Goal: Answer question/provide support: Answer question/provide support

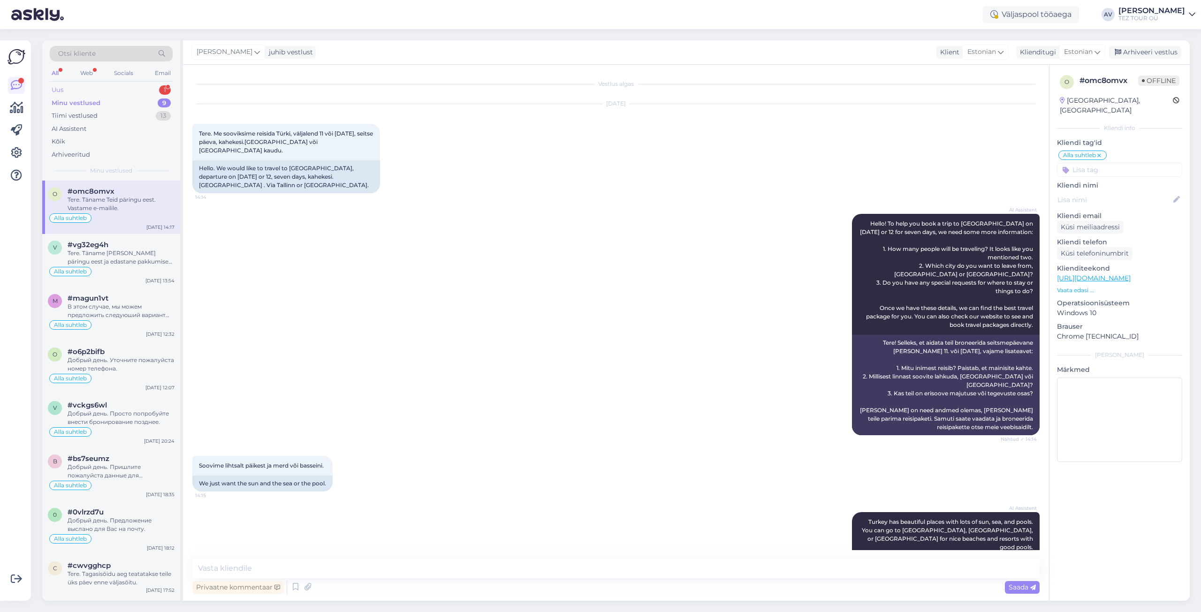
scroll to position [362, 0]
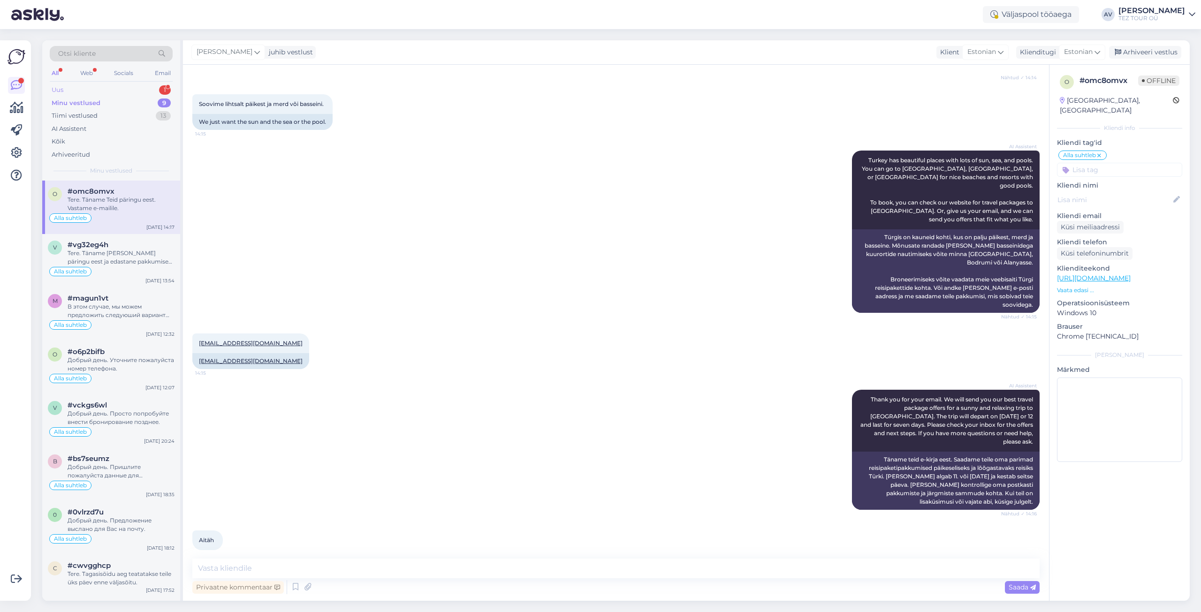
click at [84, 90] on div "Uus 1" at bounding box center [111, 90] width 123 height 13
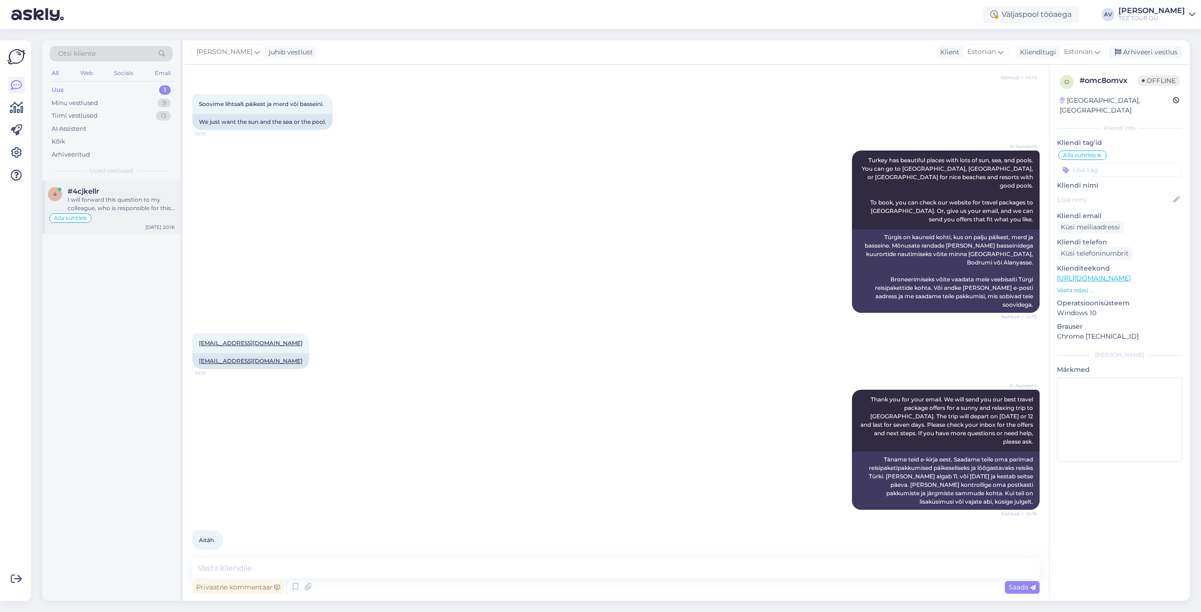
click at [107, 207] on div "I will forward this question to my colleague, who is responsible for this. The …" at bounding box center [121, 204] width 107 height 17
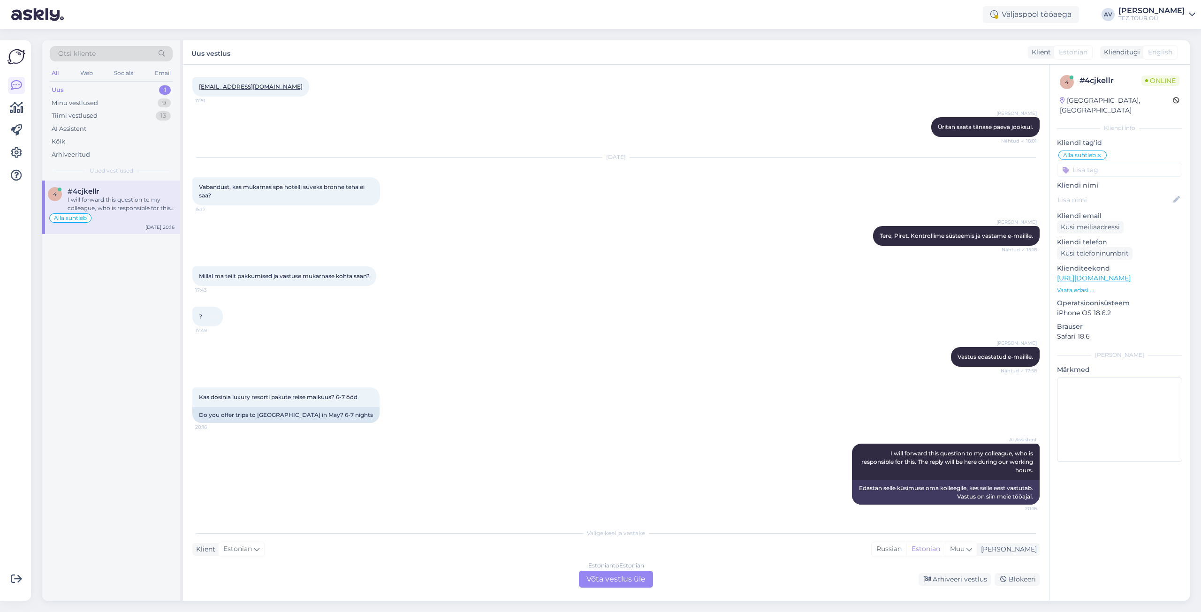
click at [597, 576] on div "Estonian to Estonian Võta vestlus üle" at bounding box center [616, 579] width 74 height 17
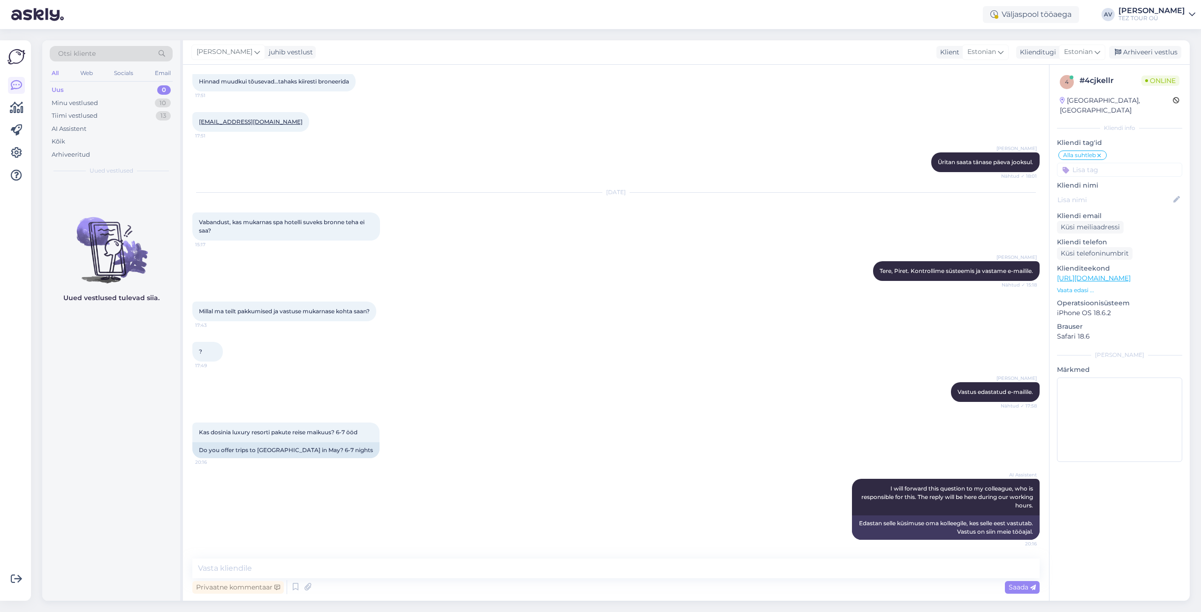
click at [1079, 163] on input at bounding box center [1119, 170] width 125 height 14
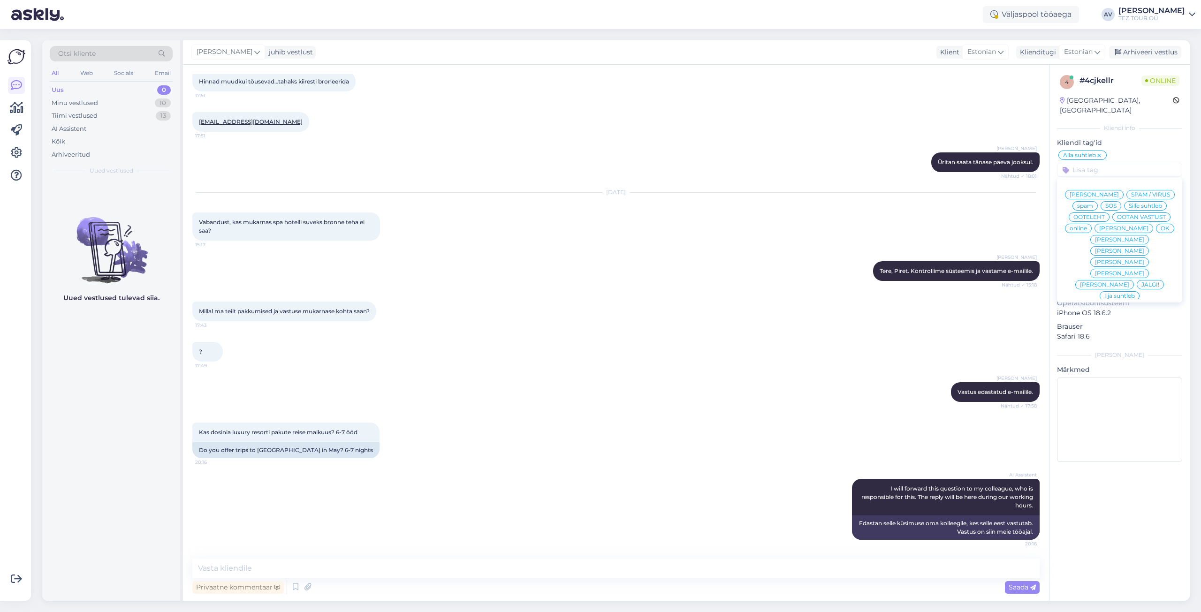
click at [1110, 361] on span "Alla suhtleb" at bounding box center [1120, 364] width 33 height 6
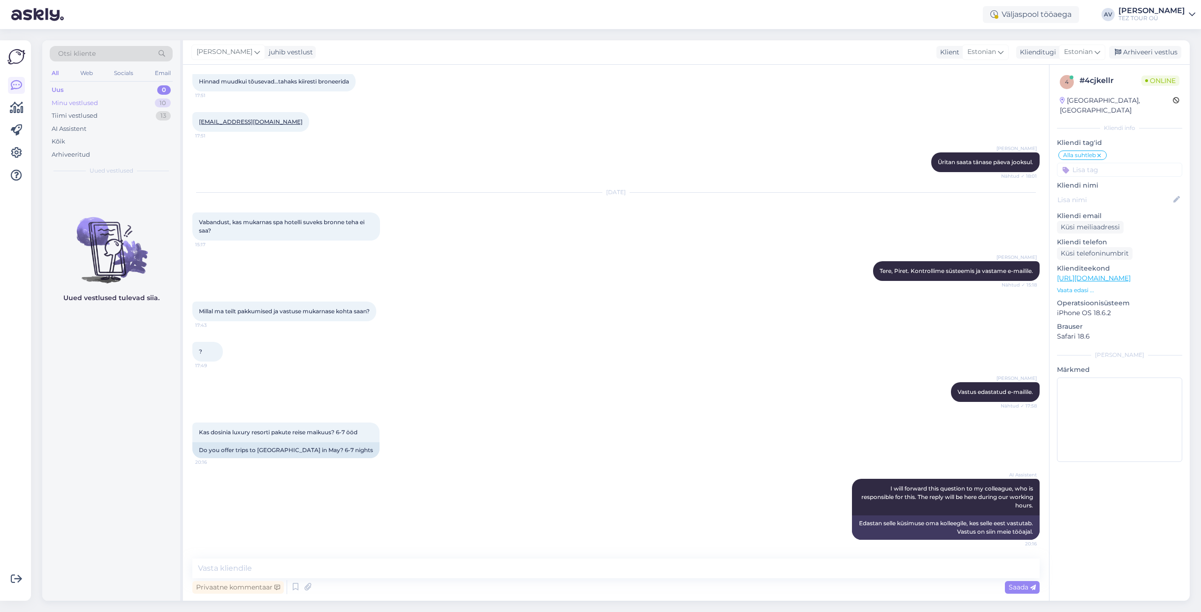
click at [94, 103] on div "Minu vestlused" at bounding box center [75, 103] width 46 height 9
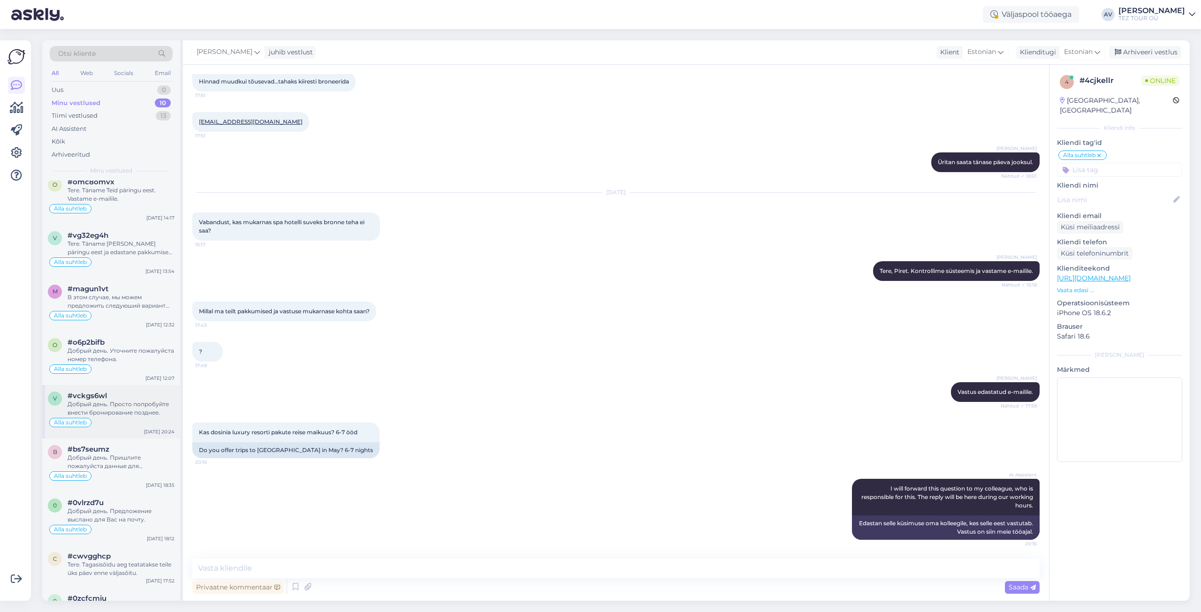
scroll to position [103, 0]
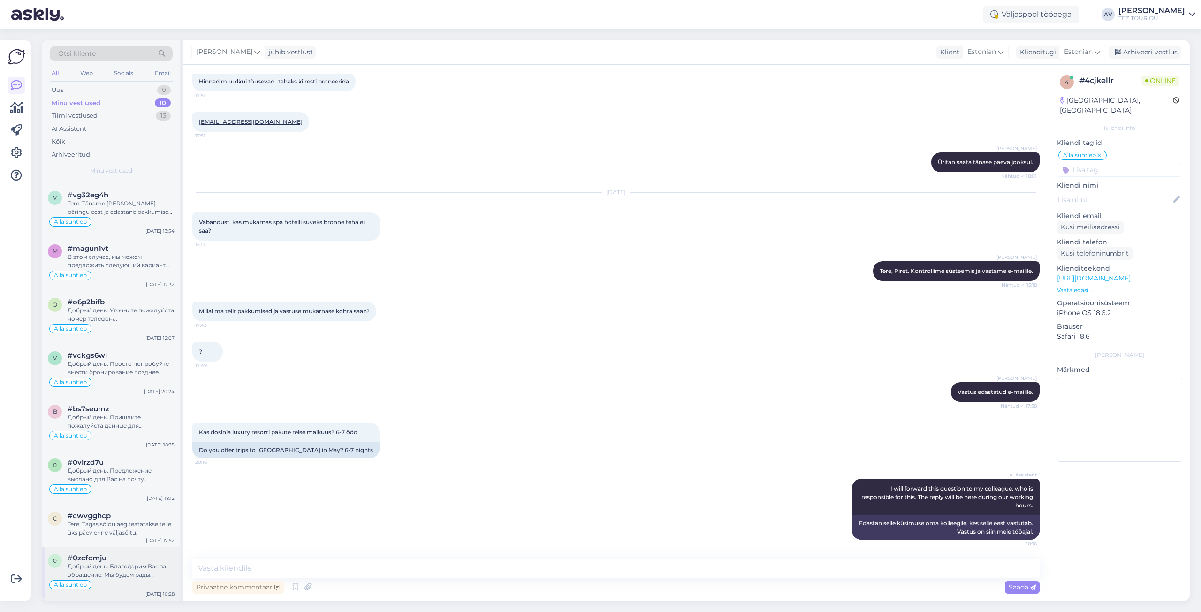
click at [108, 571] on div "Добрый день. Благодарим Вас за обращение. Мы будем рады предложить для отдыха К…" at bounding box center [121, 571] width 107 height 17
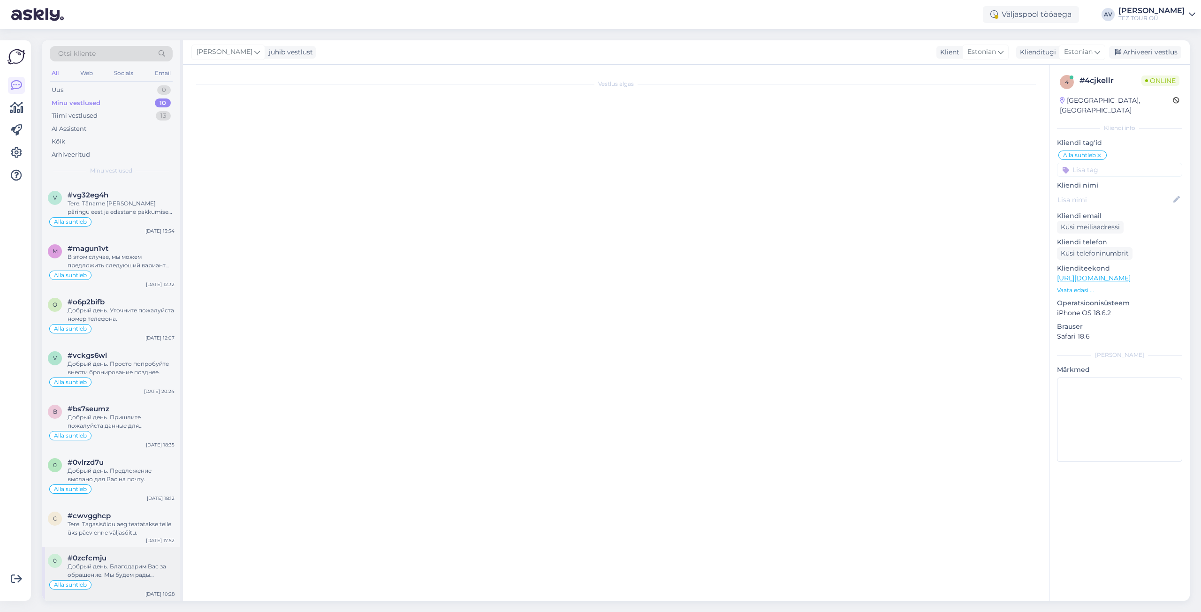
scroll to position [0, 0]
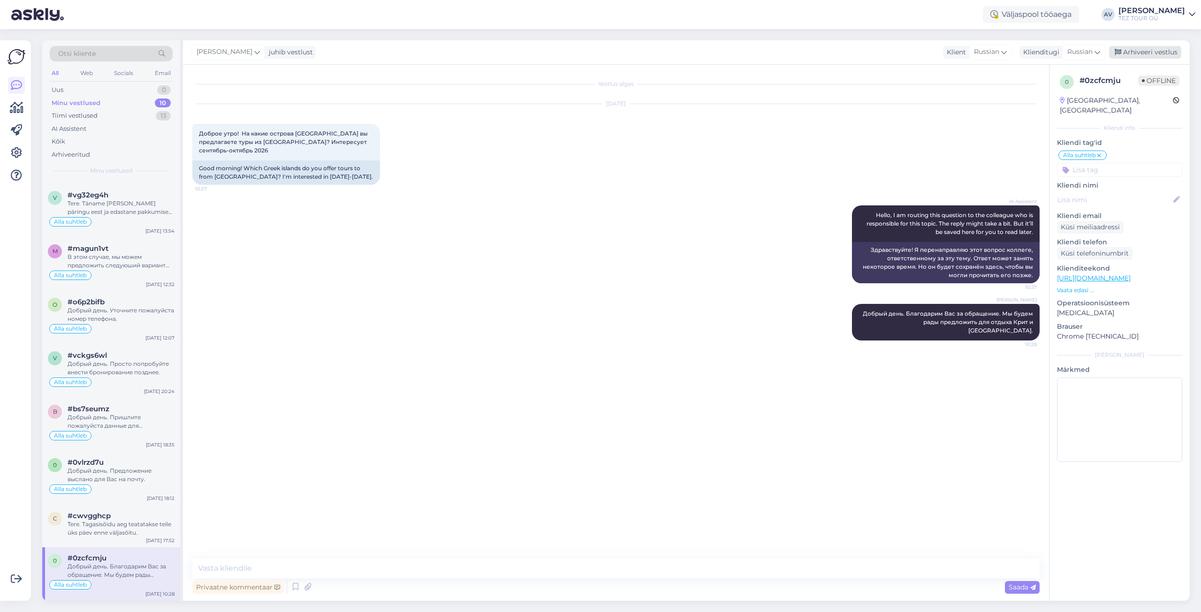
click at [1140, 52] on div "Arhiveeri vestlus" at bounding box center [1145, 52] width 72 height 13
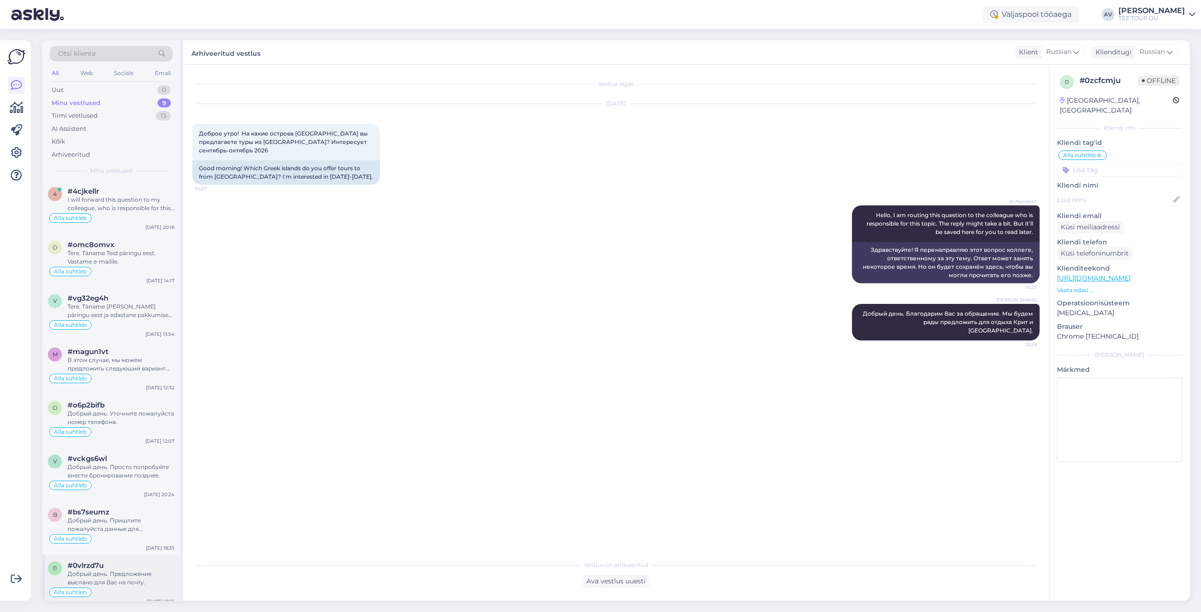
scroll to position [50, 0]
click at [112, 572] on div "#cwvgghcp" at bounding box center [121, 569] width 107 height 8
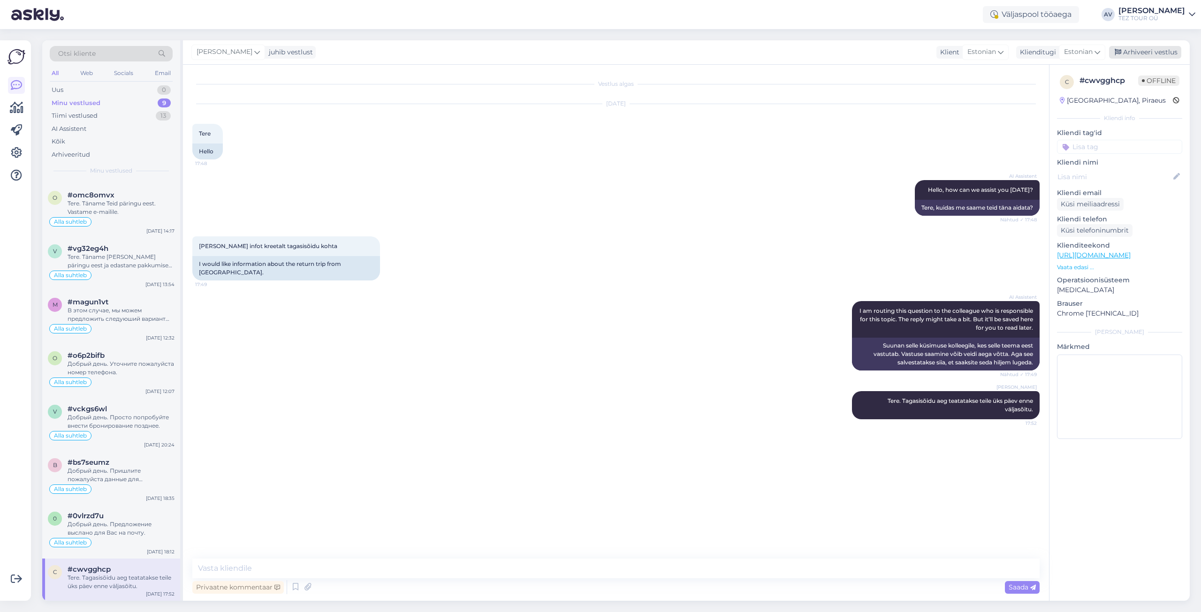
click at [1141, 50] on div "Arhiveeri vestlus" at bounding box center [1145, 52] width 72 height 13
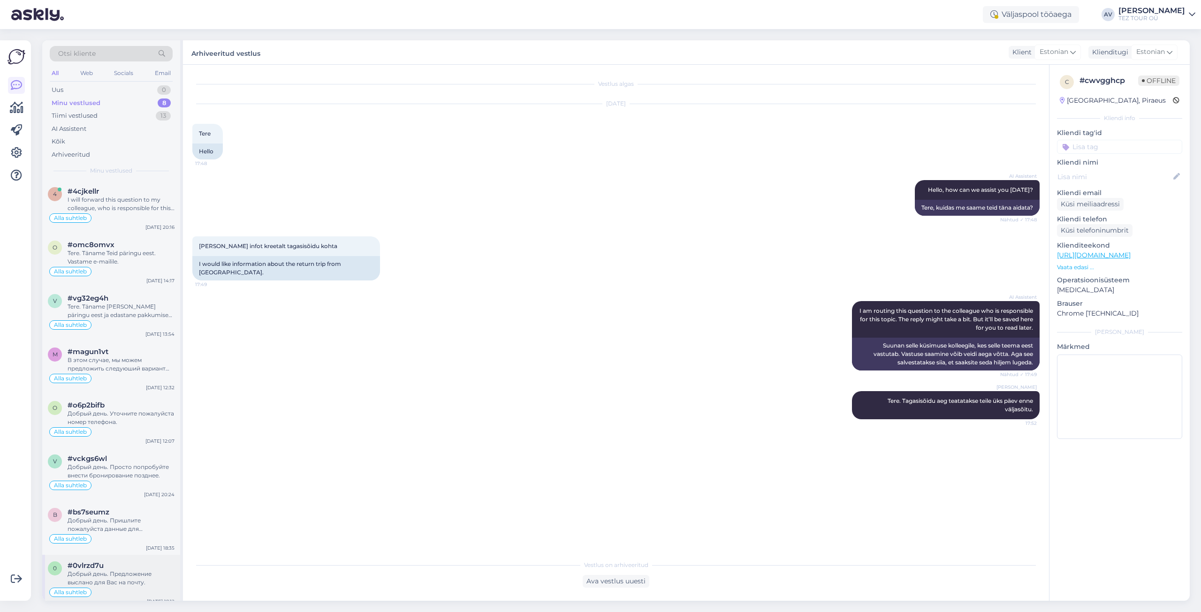
scroll to position [8, 0]
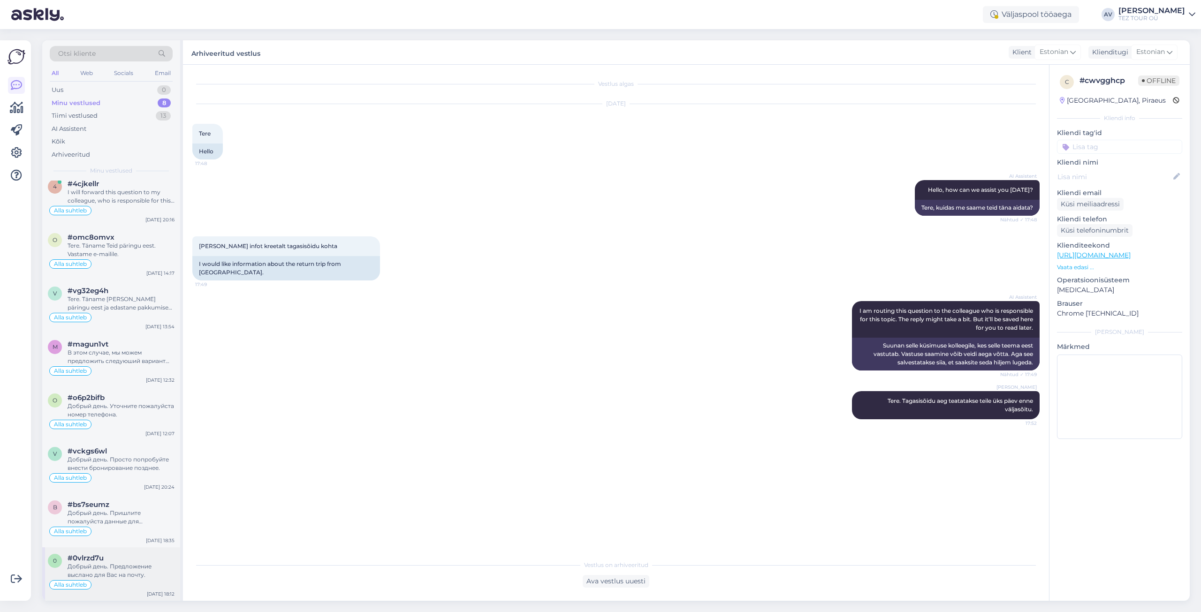
click at [108, 572] on div "Добрый день. Предложение выслано для Вас на почту." at bounding box center [121, 571] width 107 height 17
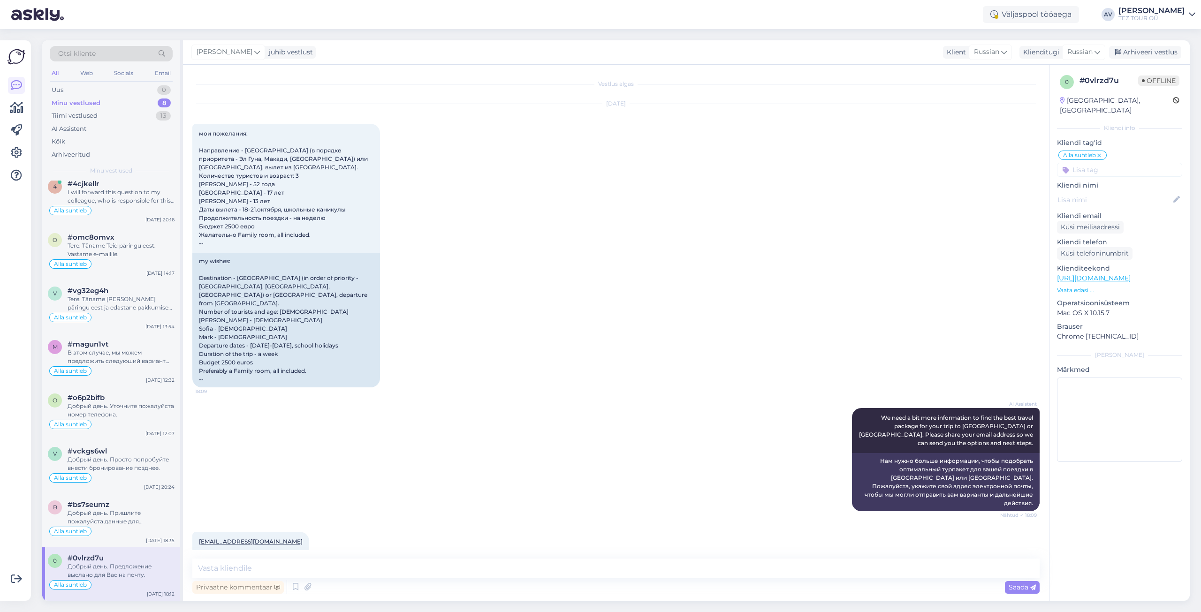
scroll to position [141, 0]
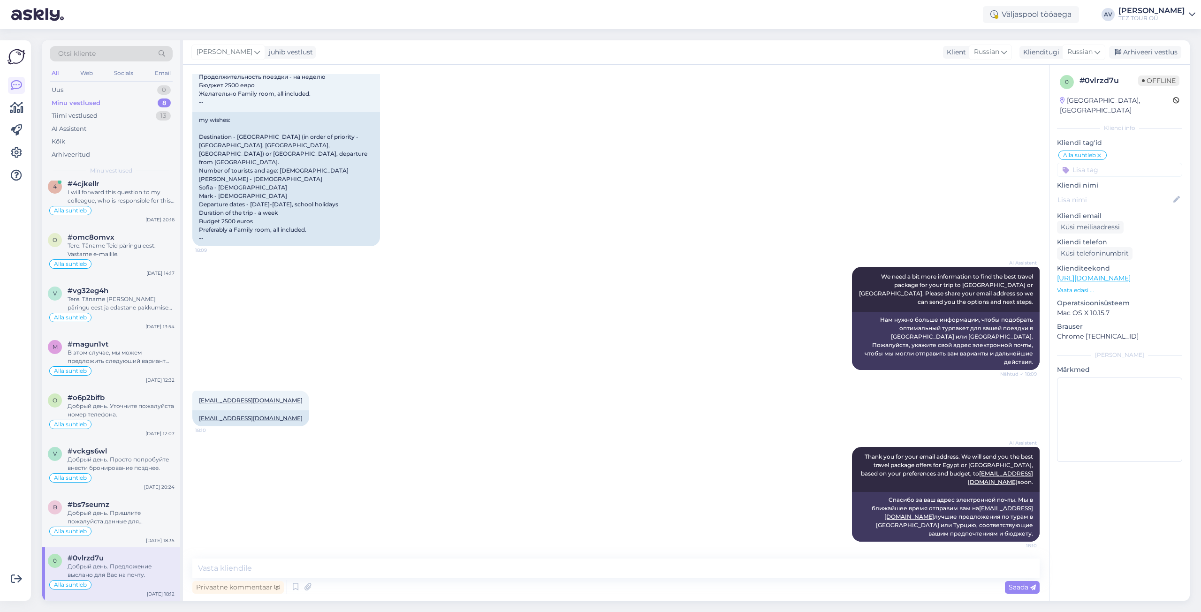
click at [779, 588] on div "Privaatne kommentaar Saada" at bounding box center [616, 588] width 848 height 18
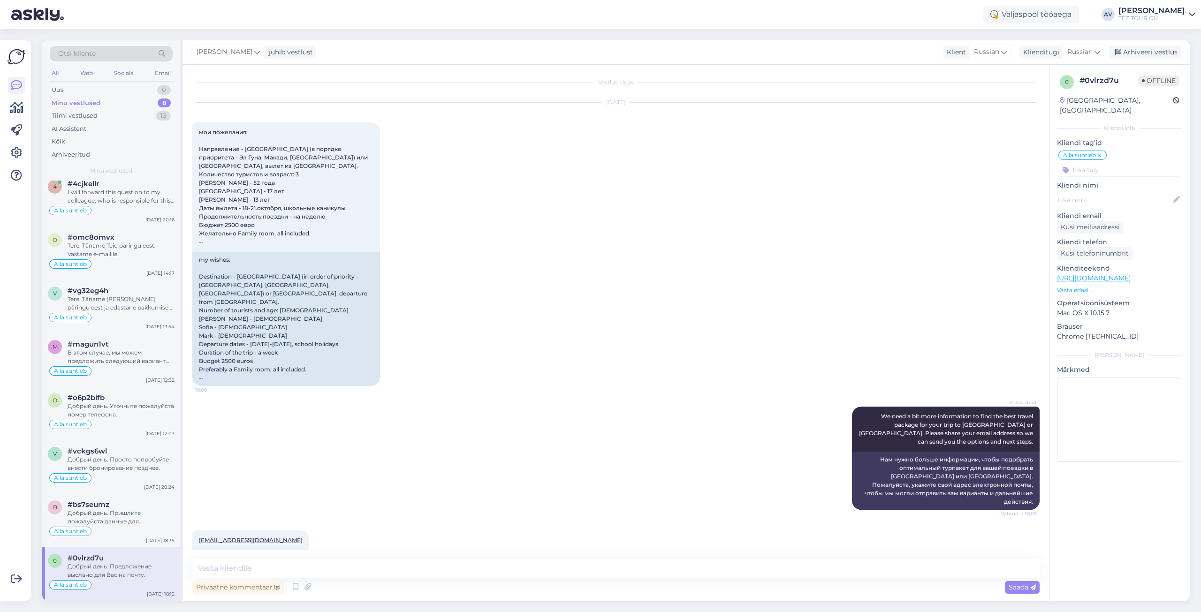
scroll to position [0, 0]
click at [1113, 441] on textarea at bounding box center [1119, 420] width 125 height 84
click at [259, 572] on textarea at bounding box center [616, 569] width 848 height 20
click at [419, 567] on textarea at bounding box center [616, 569] width 848 height 20
type textarea "П"
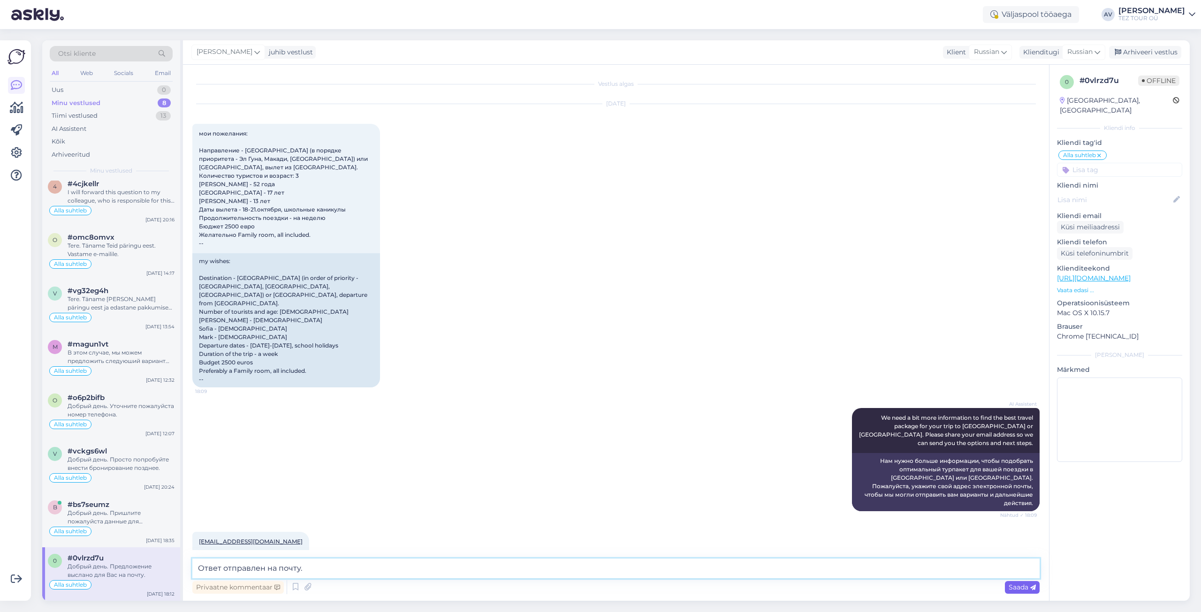
type textarea "Ответ отправлен на почту."
click at [1020, 585] on span "Saada" at bounding box center [1022, 587] width 27 height 8
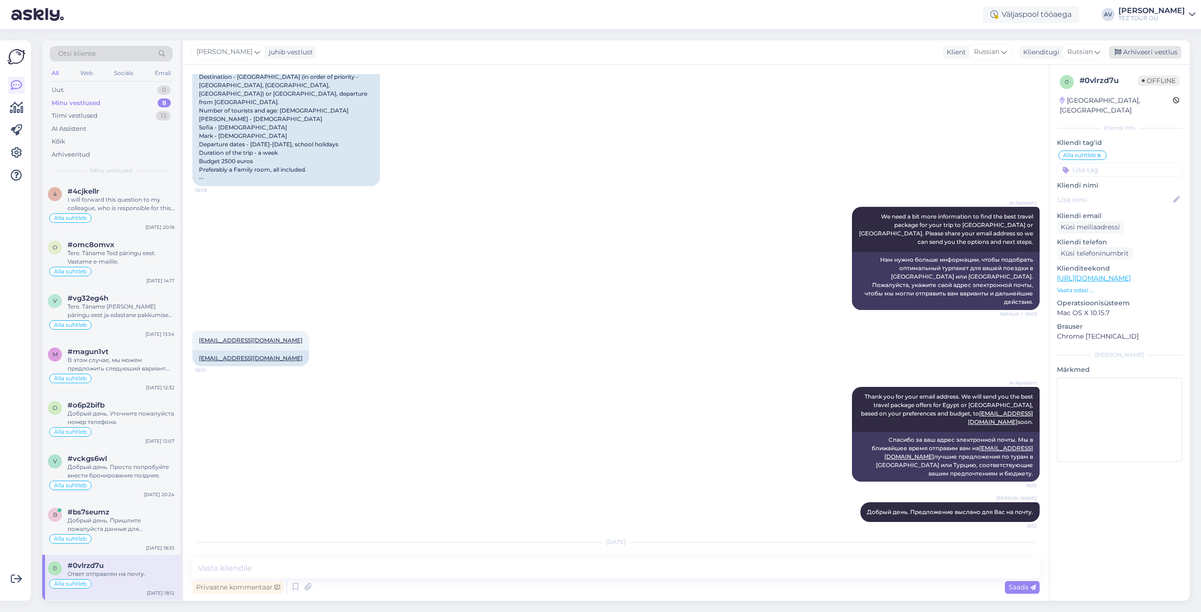
click at [1156, 51] on div "Arhiveeri vestlus" at bounding box center [1145, 52] width 72 height 13
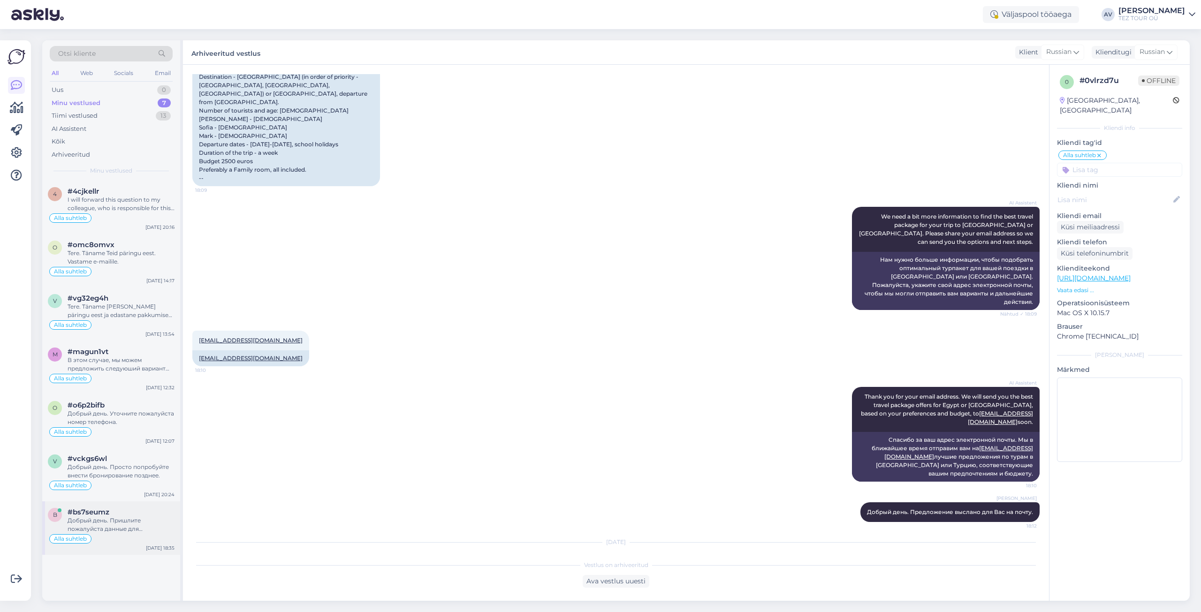
click at [139, 518] on div "Добрый день. Пришлите пожалуйста данные для бронирвоания и выбранный отель на п…" at bounding box center [121, 525] width 107 height 17
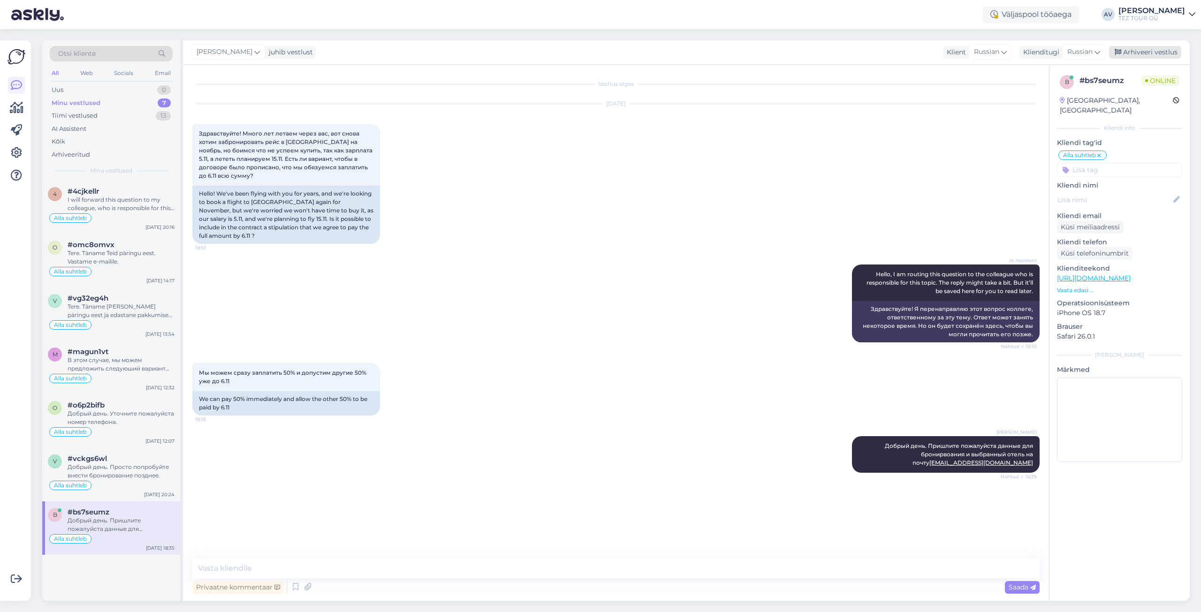
click at [1129, 51] on div "Arhiveeri vestlus" at bounding box center [1145, 52] width 72 height 13
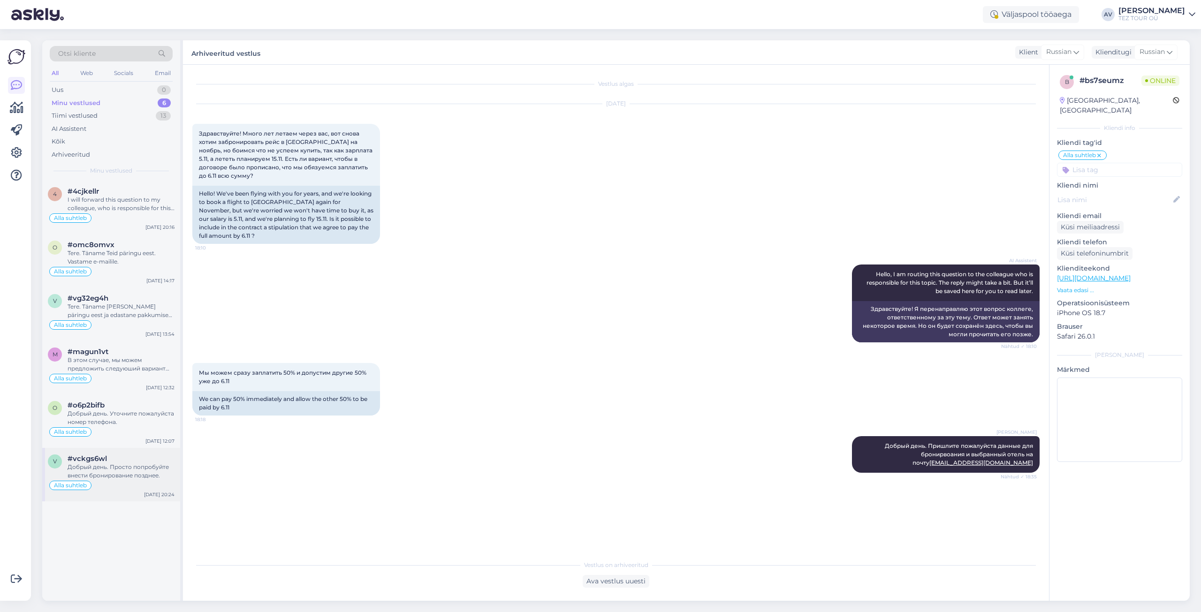
click at [117, 469] on div "Добрый день. Просто попробуйте внести бронирование позднее." at bounding box center [121, 471] width 107 height 17
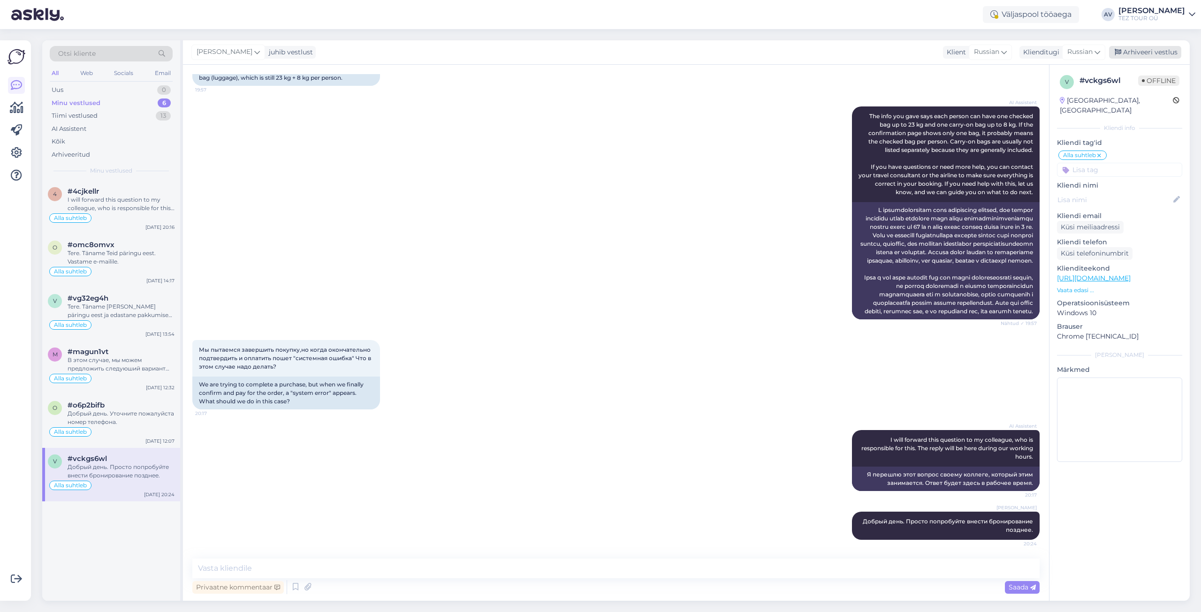
click at [1140, 52] on div "Arhiveeri vestlus" at bounding box center [1145, 52] width 72 height 13
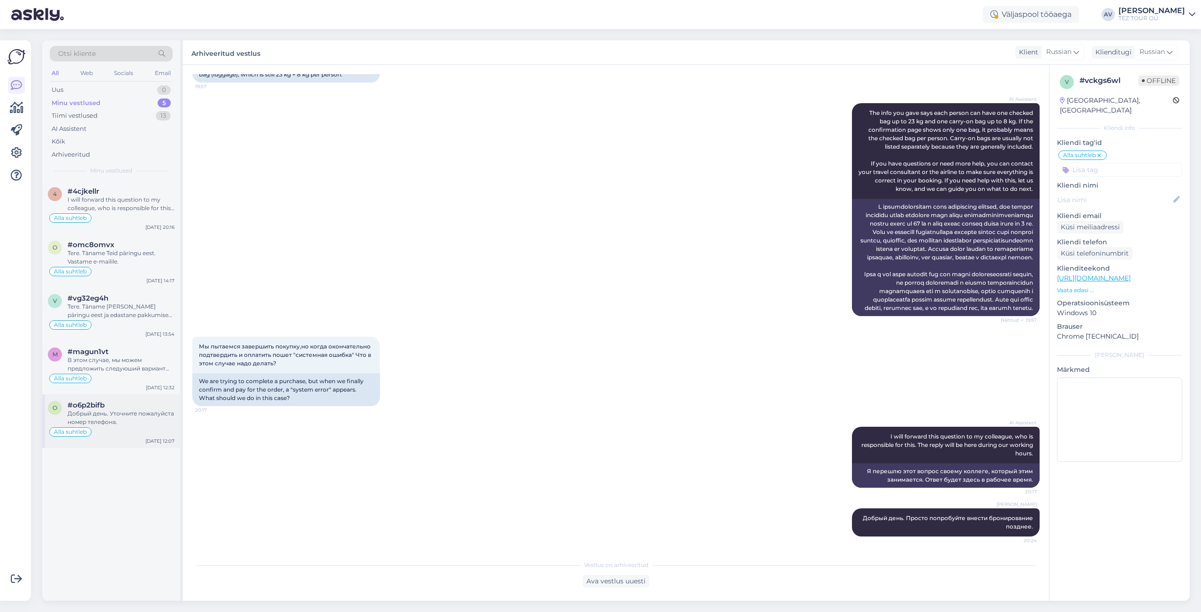
click at [101, 425] on div "Добрый день. Уточните пожалуйста номер телефона." at bounding box center [121, 418] width 107 height 17
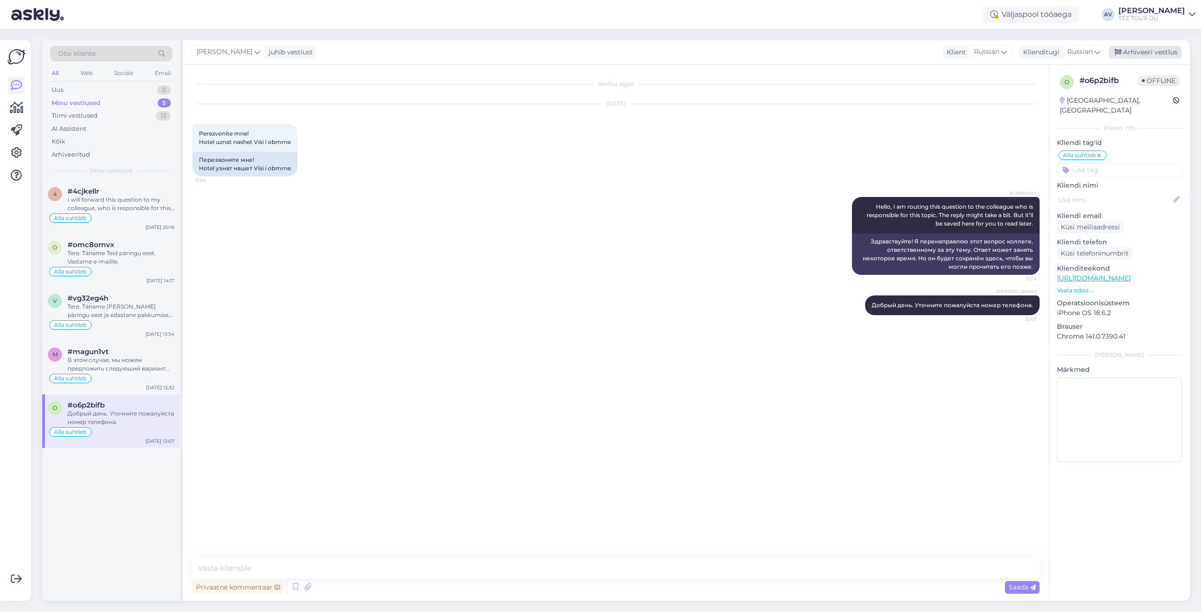
click at [1160, 51] on div "Arhiveeri vestlus" at bounding box center [1145, 52] width 72 height 13
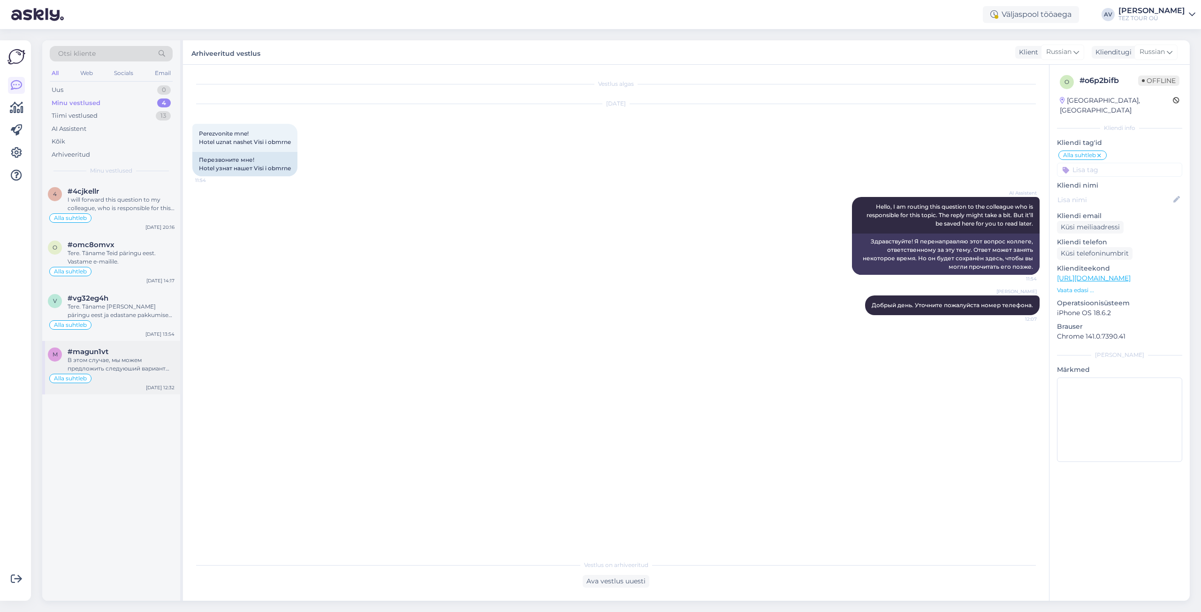
click at [103, 363] on div "В этом случае, мы можем предложить следуюший вариант Freebird Airlines [GEOGRAP…" at bounding box center [121, 364] width 107 height 17
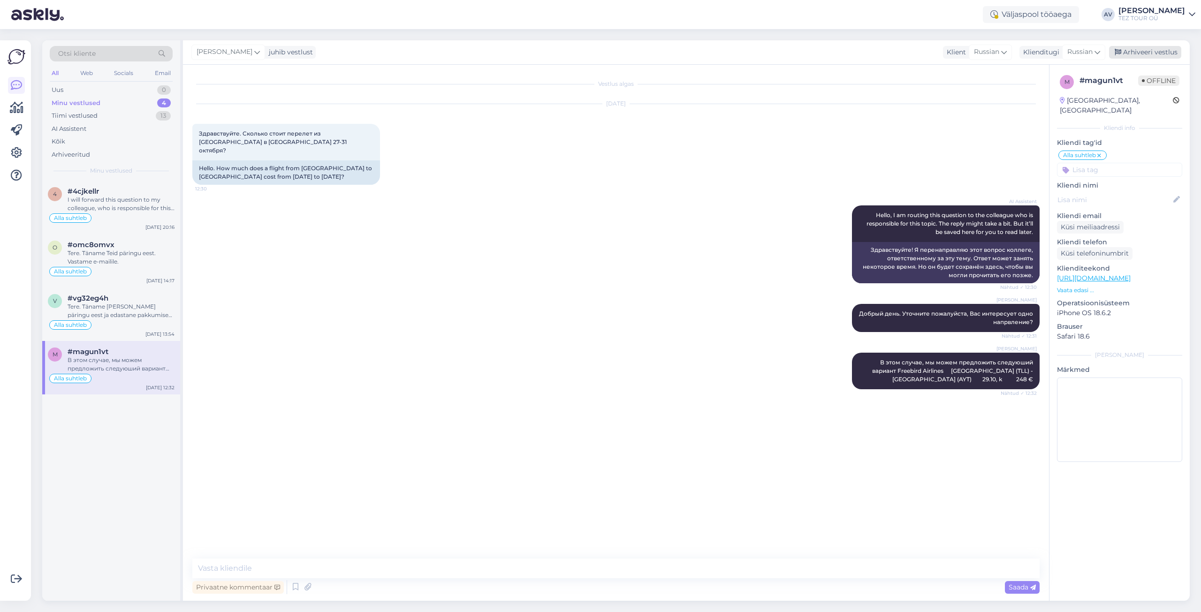
click at [1168, 50] on div "Arhiveeri vestlus" at bounding box center [1145, 52] width 72 height 13
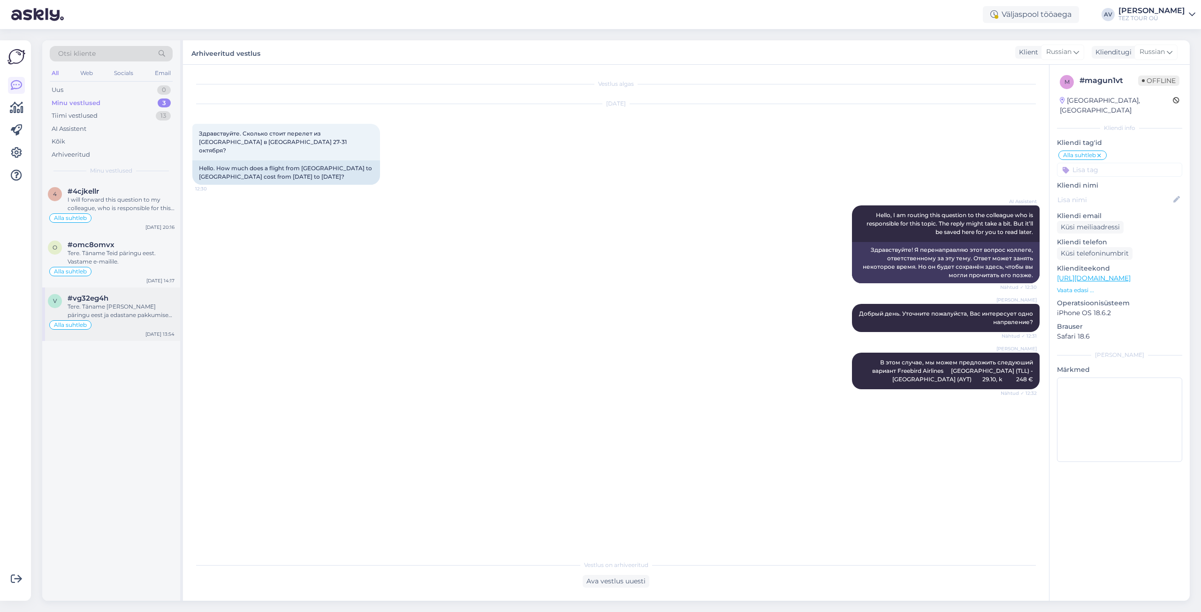
click at [122, 313] on div "Tere. Täname [PERSON_NAME] päringu eest ja edastane pakkumise e-mailile." at bounding box center [121, 311] width 107 height 17
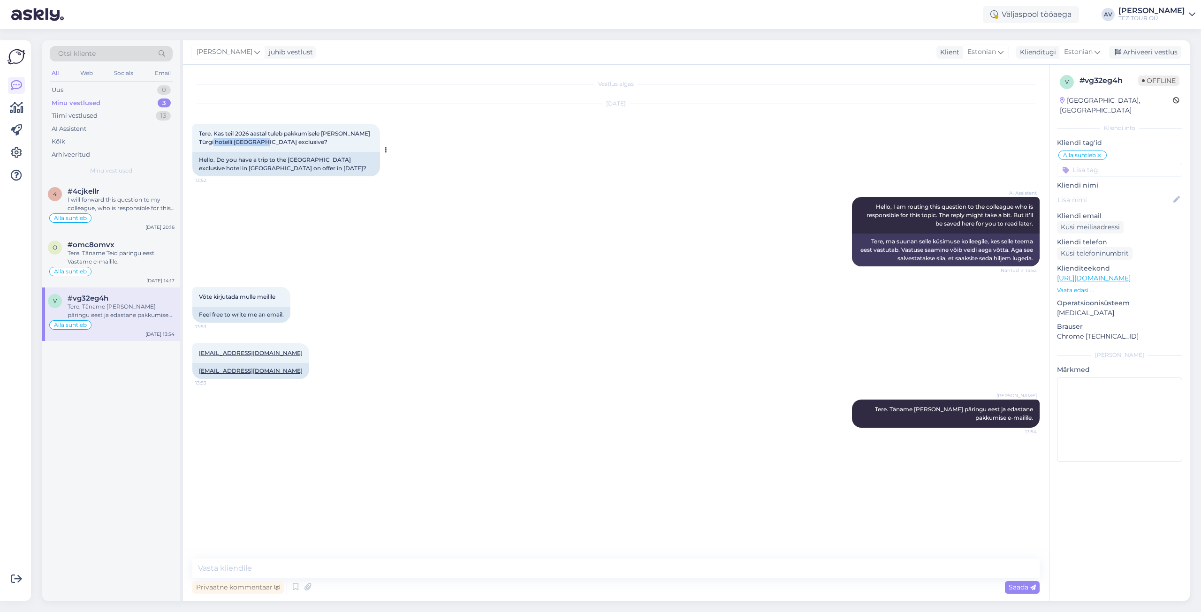
drag, startPoint x: 199, startPoint y: 140, endPoint x: 257, endPoint y: 139, distance: 57.3
click at [257, 139] on span "Tere. Kas teil 2026 aastal tuleb pakkumisele [PERSON_NAME] Türgi hotelli [GEOGR…" at bounding box center [285, 137] width 173 height 15
copy span "Numa Bay exclusive"
drag, startPoint x: 1093, startPoint y: 519, endPoint x: 1085, endPoint y: 517, distance: 8.1
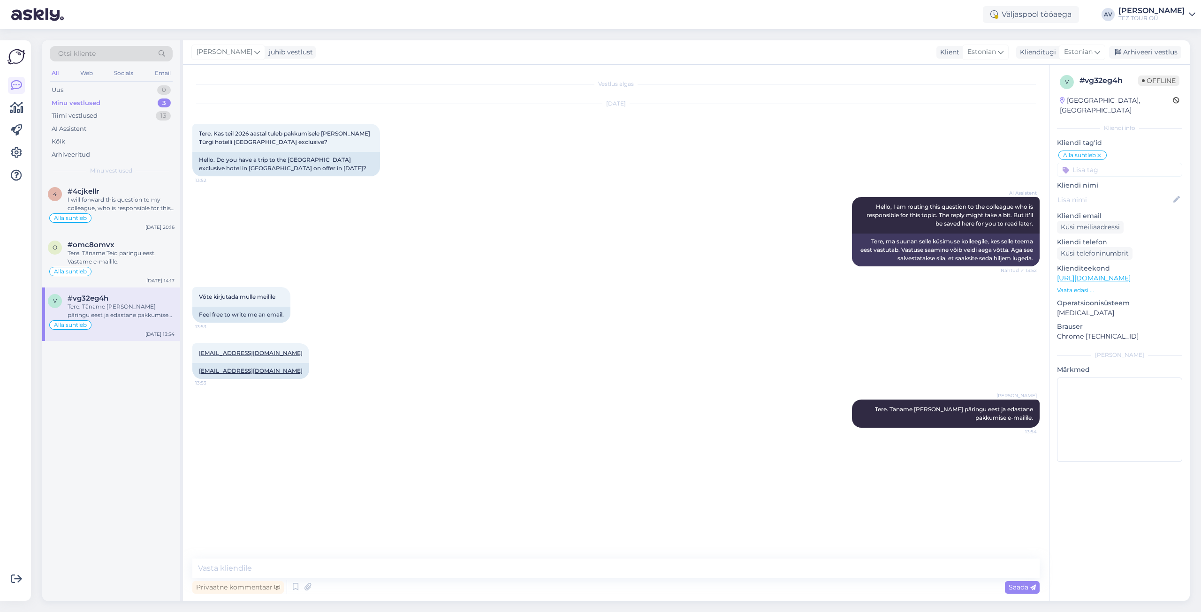
click at [1093, 519] on div "v # vg32eg4h Offline [GEOGRAPHIC_DATA], [GEOGRAPHIC_DATA] Kliendi info Kliendi …" at bounding box center [1119, 333] width 141 height 536
click at [655, 574] on textarea at bounding box center [616, 569] width 848 height 20
type textarea "Ответ отправлен на почту."
drag, startPoint x: 310, startPoint y: 570, endPoint x: 183, endPoint y: 562, distance: 126.9
click at [183, 562] on div "Vestlus algas [DATE] Tere. Kas teil 2026 aastal tuleb pakkumisele [PERSON_NAME]…" at bounding box center [616, 333] width 866 height 536
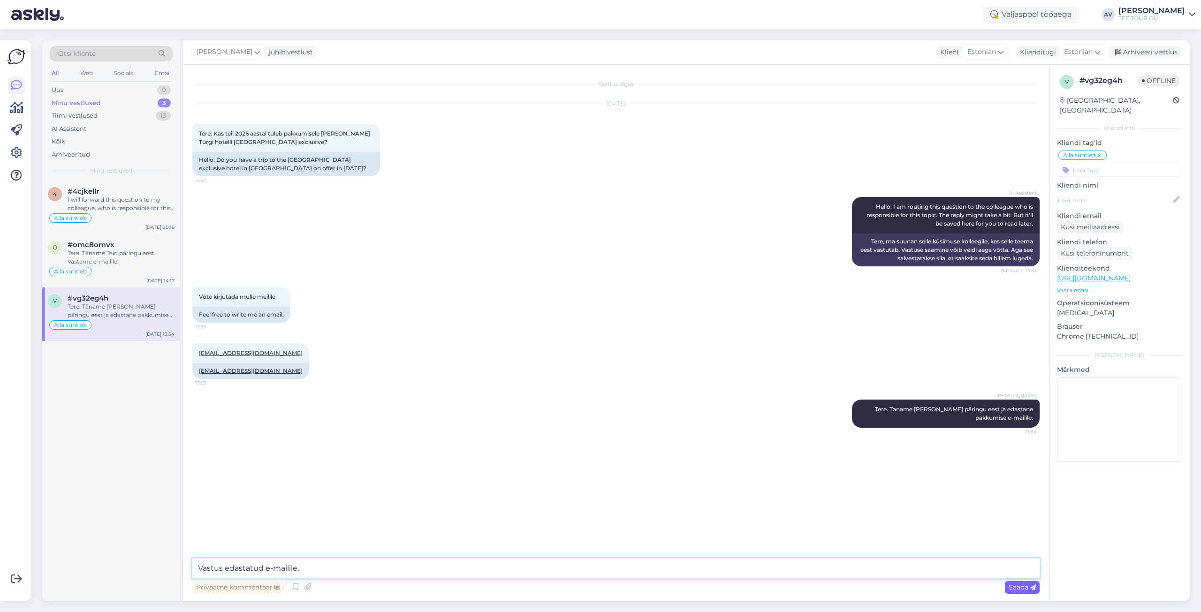
type textarea "Vastus edastatud e-mailile."
click at [1035, 585] on icon at bounding box center [1034, 588] width 6 height 6
click at [1138, 52] on div "Arhiveeri vestlus" at bounding box center [1145, 52] width 72 height 13
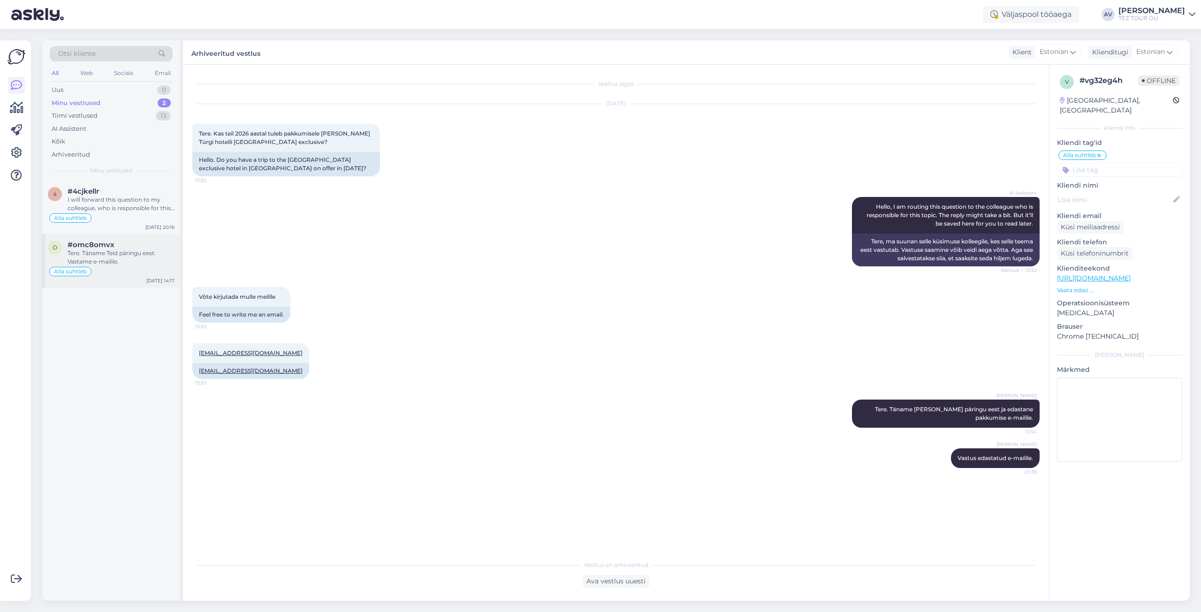
click at [120, 262] on div "Tere. Täname Teid päringu eest. Vastame e-mailile." at bounding box center [121, 257] width 107 height 17
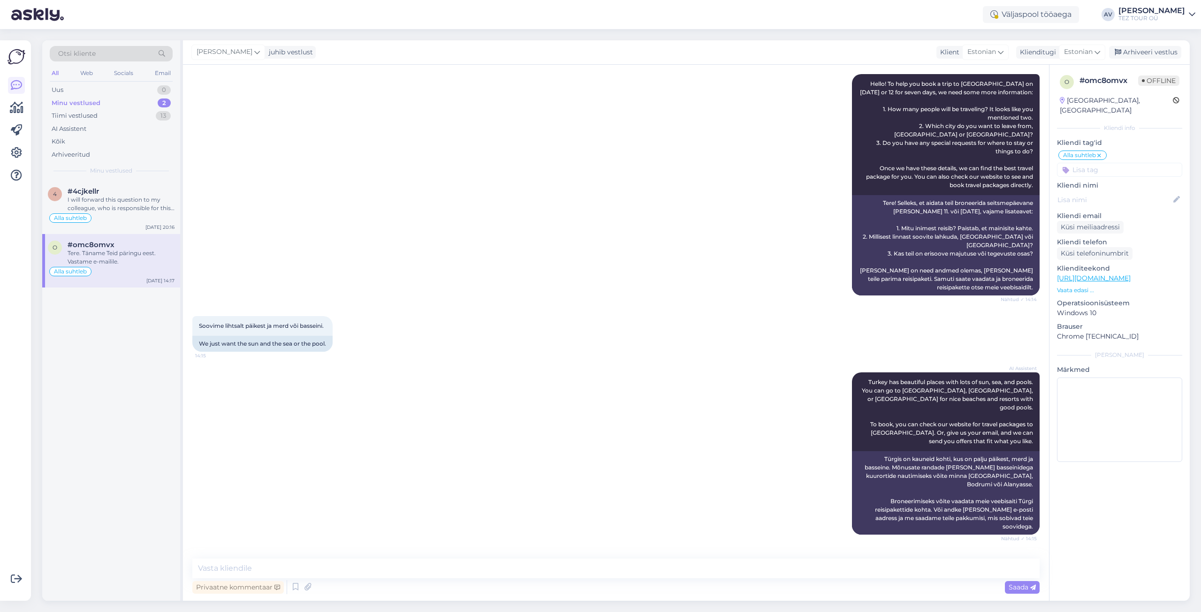
scroll to position [282, 0]
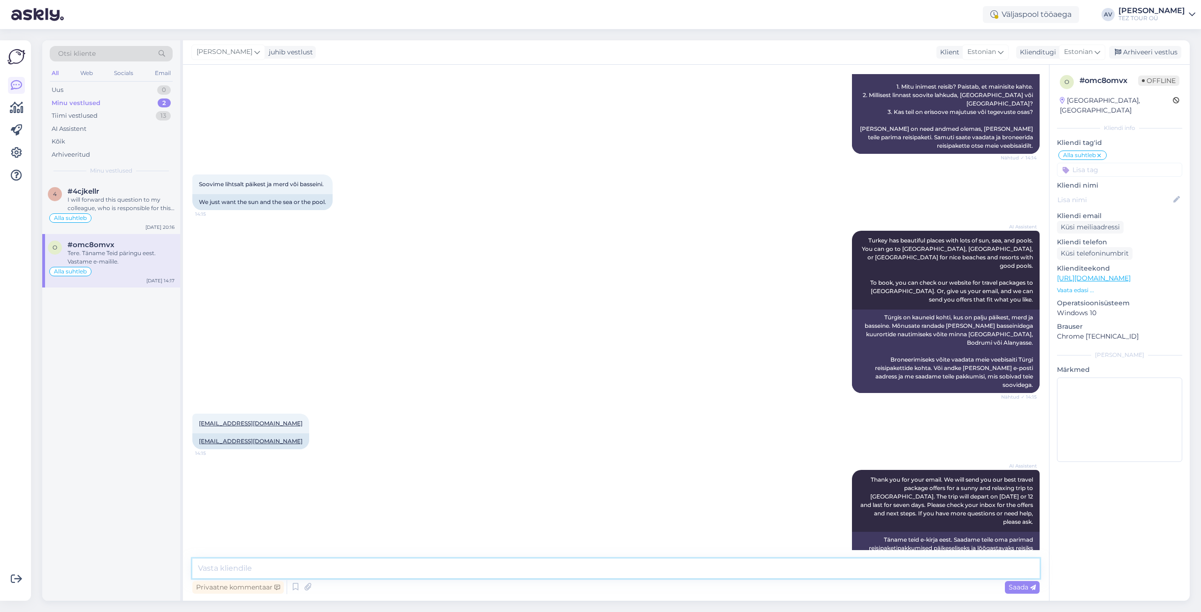
click at [415, 564] on textarea at bounding box center [616, 569] width 848 height 20
click at [637, 572] on textarea at bounding box center [616, 569] width 848 height 20
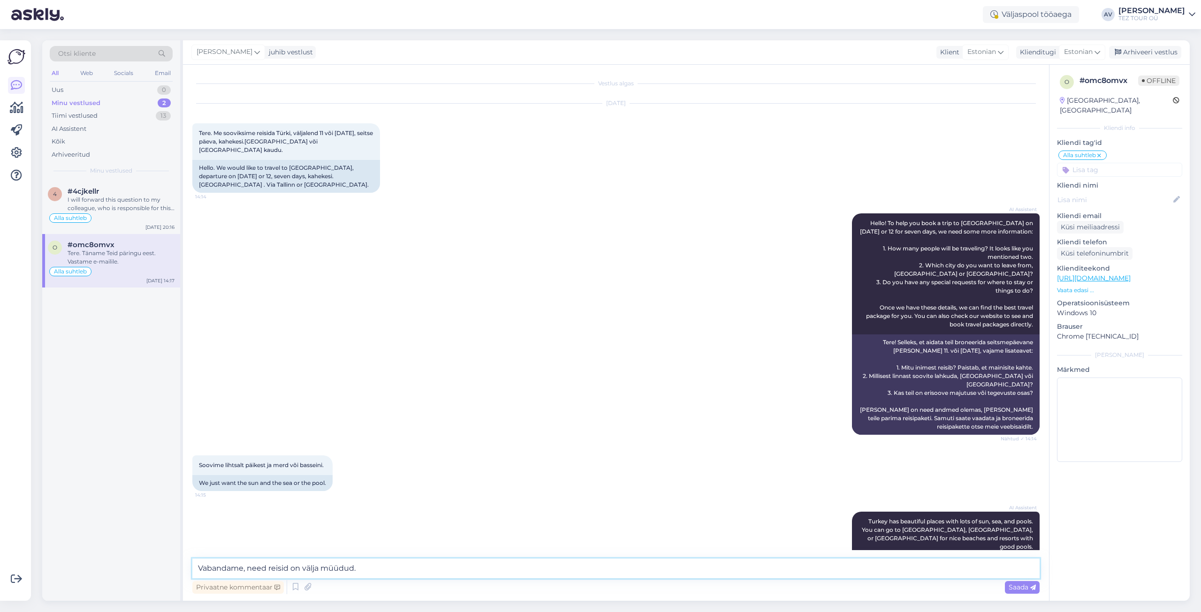
scroll to position [0, 0]
type textarea "Vabandame, need reisid on välja müüdud."
click at [1132, 52] on div "Arhiveeri vestlus" at bounding box center [1145, 52] width 72 height 13
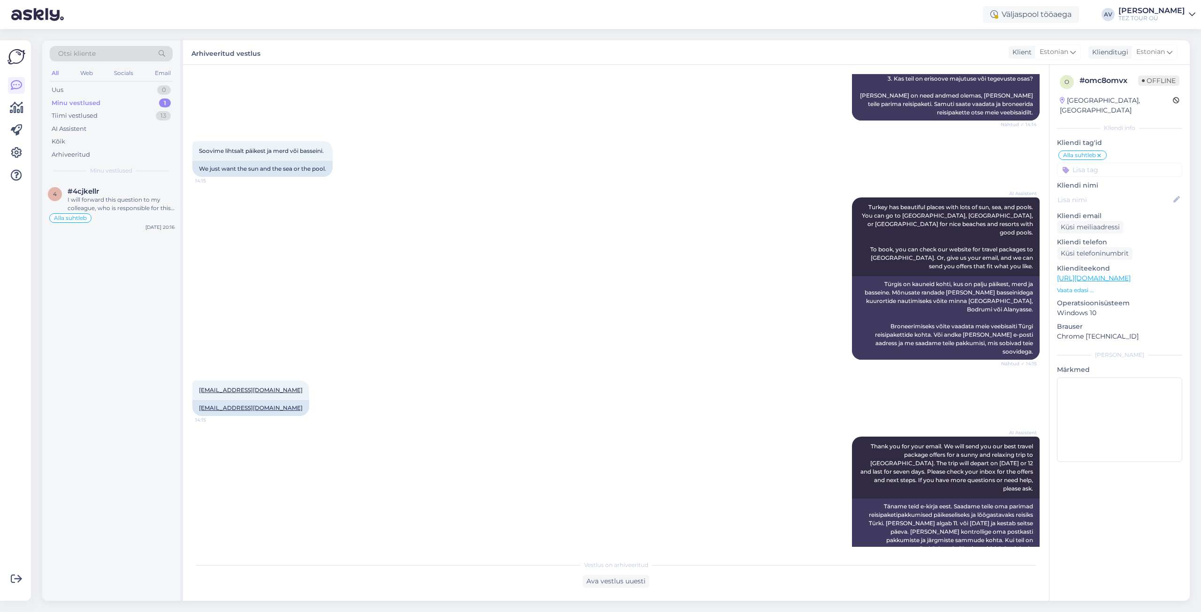
scroll to position [365, 0]
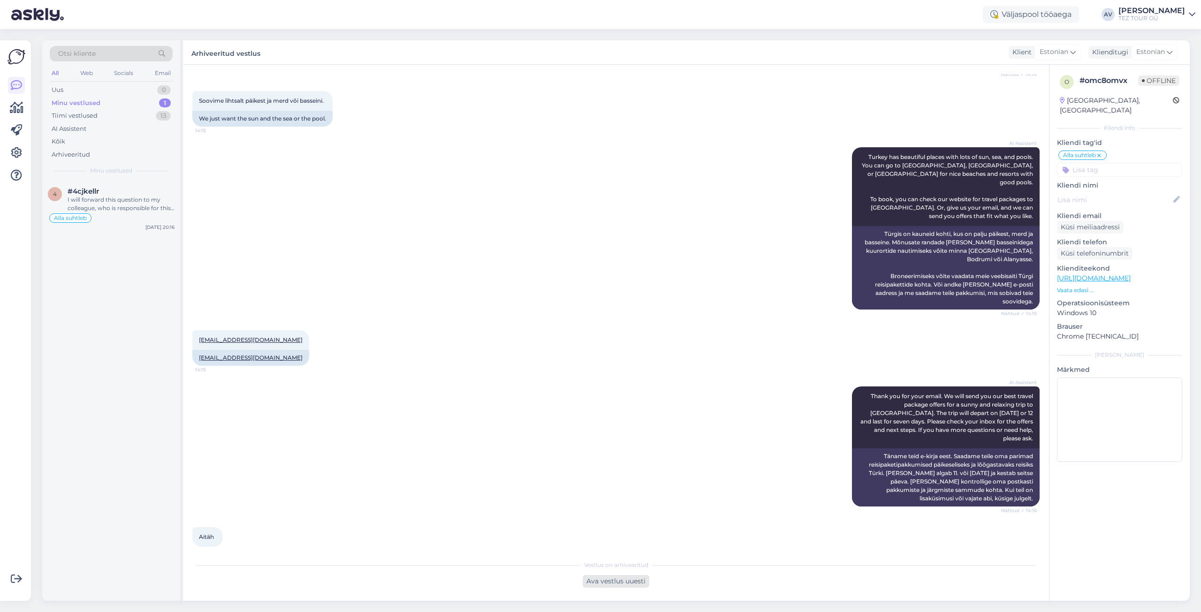
click at [627, 580] on div "Ava vestlus uuesti" at bounding box center [616, 581] width 67 height 13
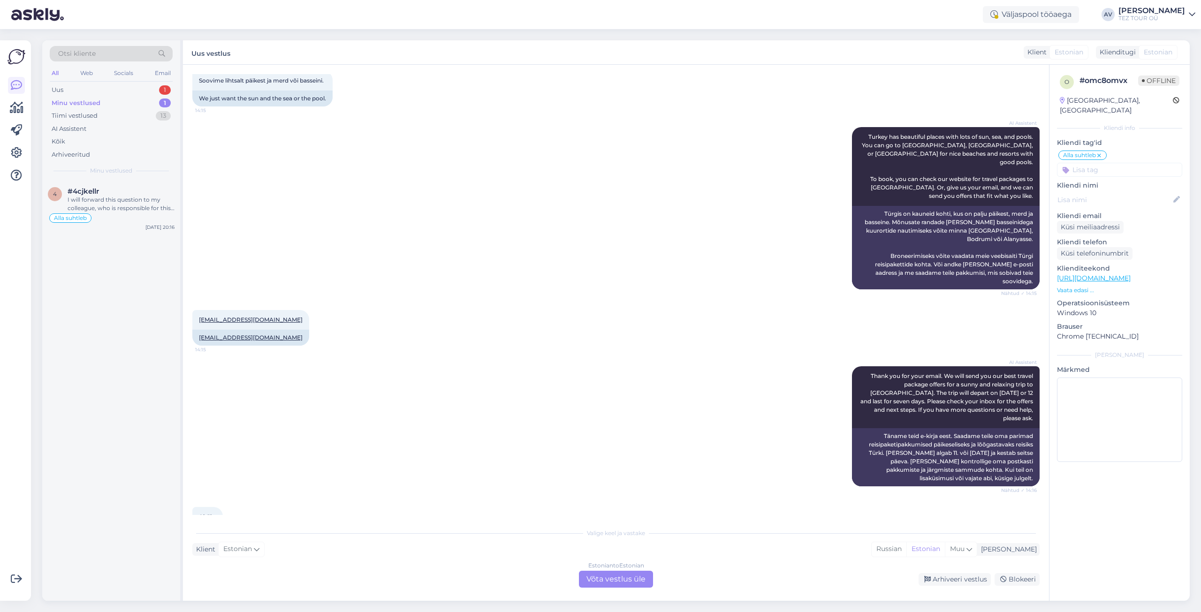
scroll to position [397, 0]
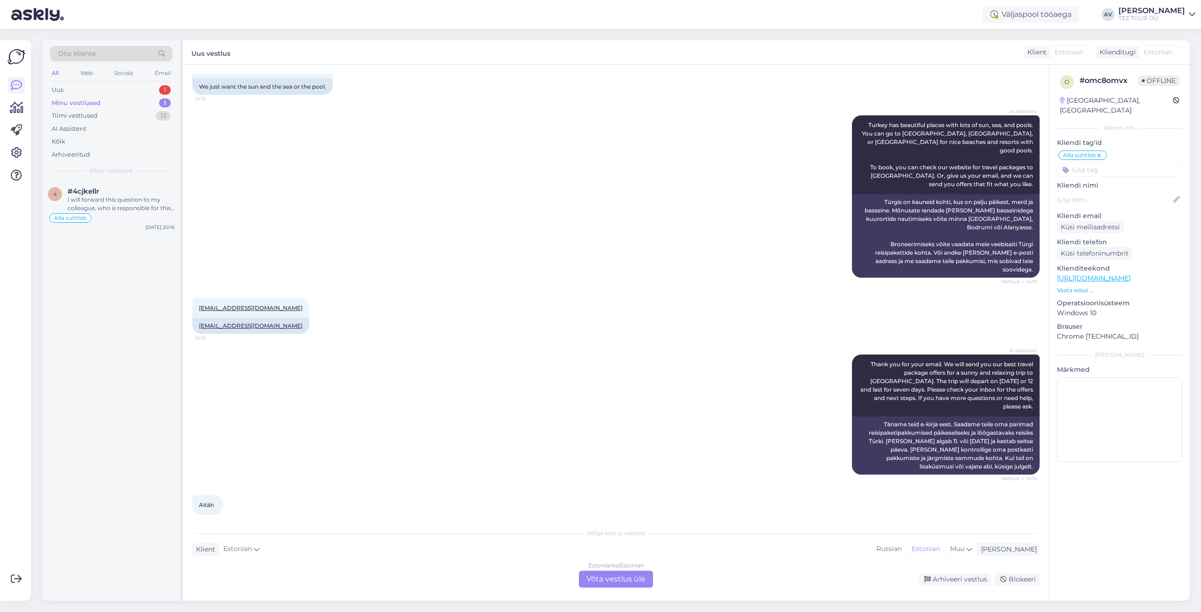
click at [607, 576] on div "Estonian to Estonian Võta vestlus üle" at bounding box center [616, 579] width 74 height 17
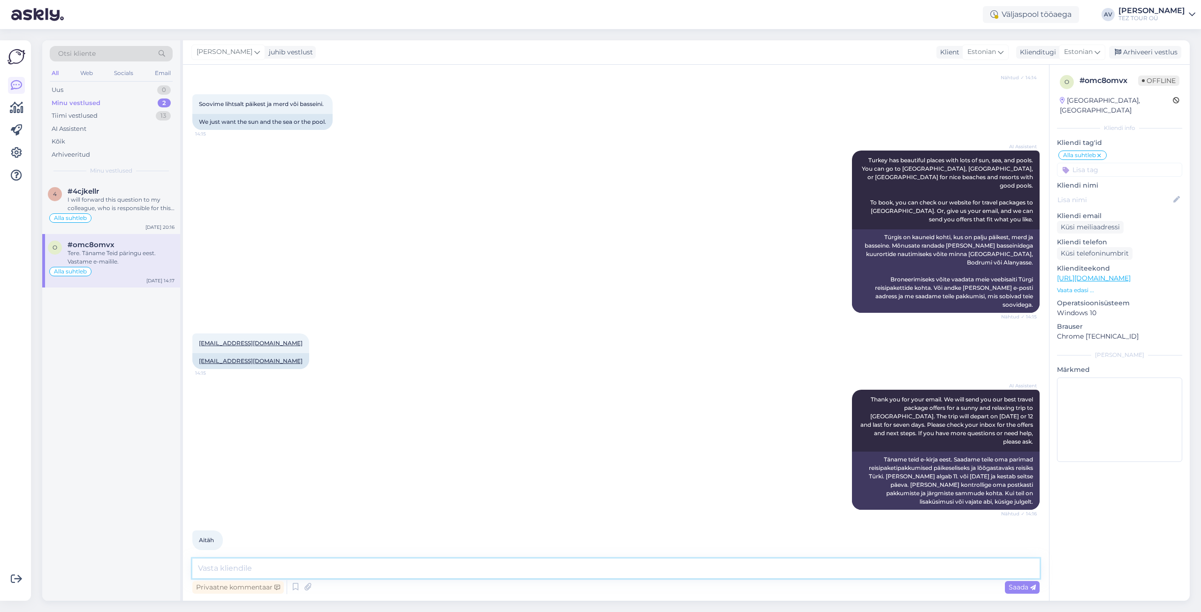
click at [571, 570] on textarea at bounding box center [616, 569] width 848 height 20
type textarea "Vabandame, need reisid on välja müüdud."
click at [1033, 588] on icon at bounding box center [1034, 588] width 6 height 6
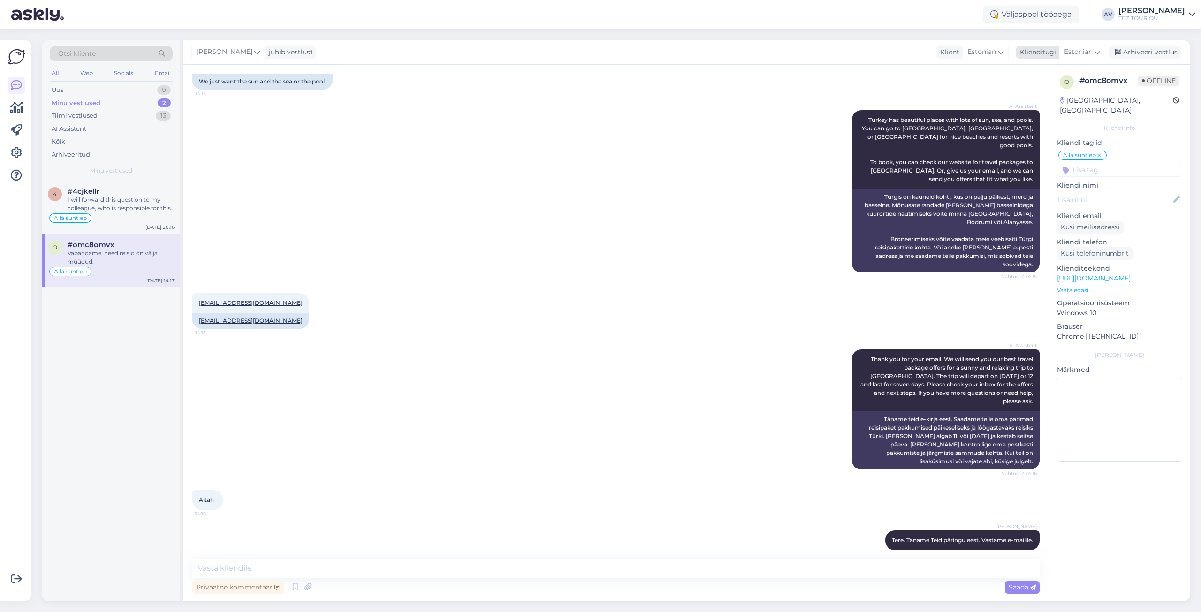
drag, startPoint x: 1147, startPoint y: 48, endPoint x: 1139, endPoint y: 49, distance: 8.0
click at [1147, 48] on div "Arhiveeri vestlus" at bounding box center [1145, 52] width 72 height 13
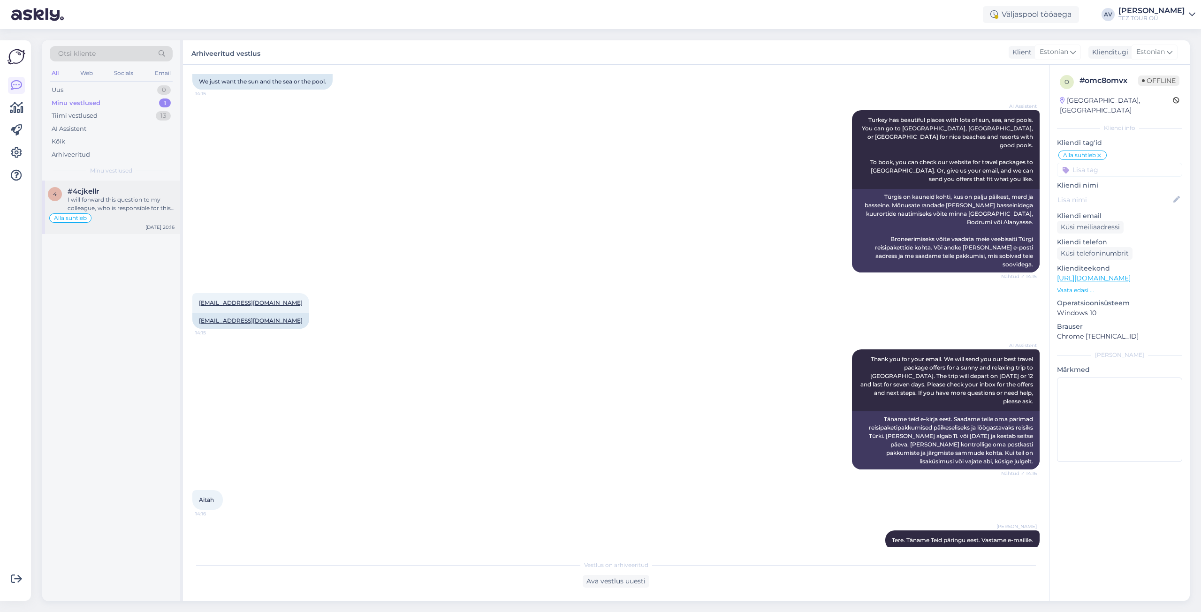
click at [110, 198] on div "I will forward this question to my colleague, who is responsible for this. The …" at bounding box center [121, 204] width 107 height 17
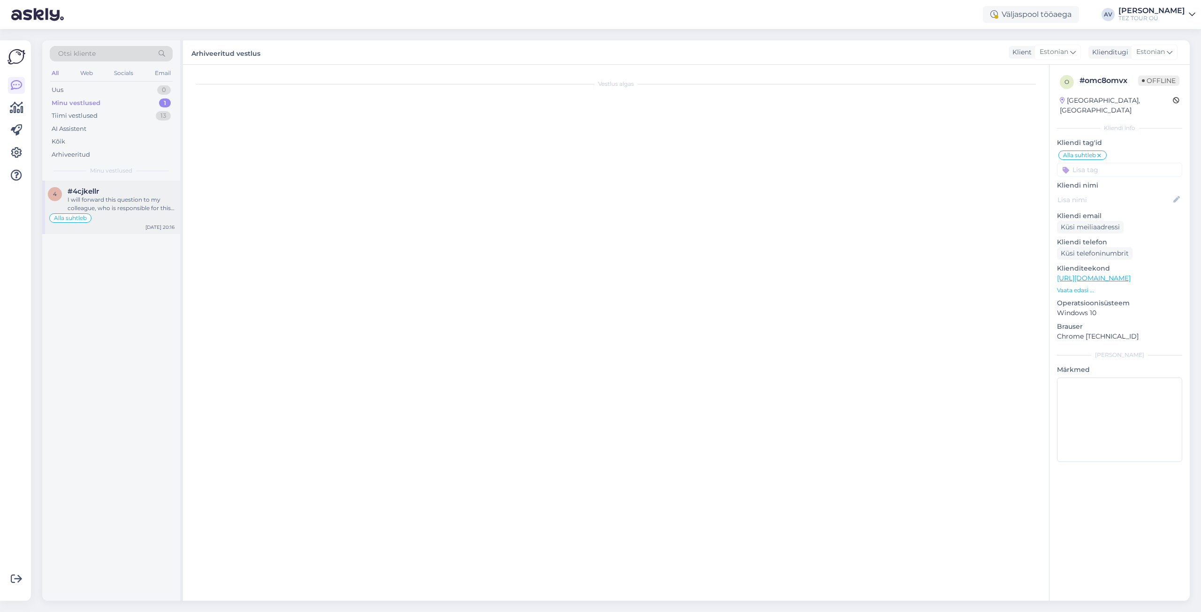
scroll to position [475, 0]
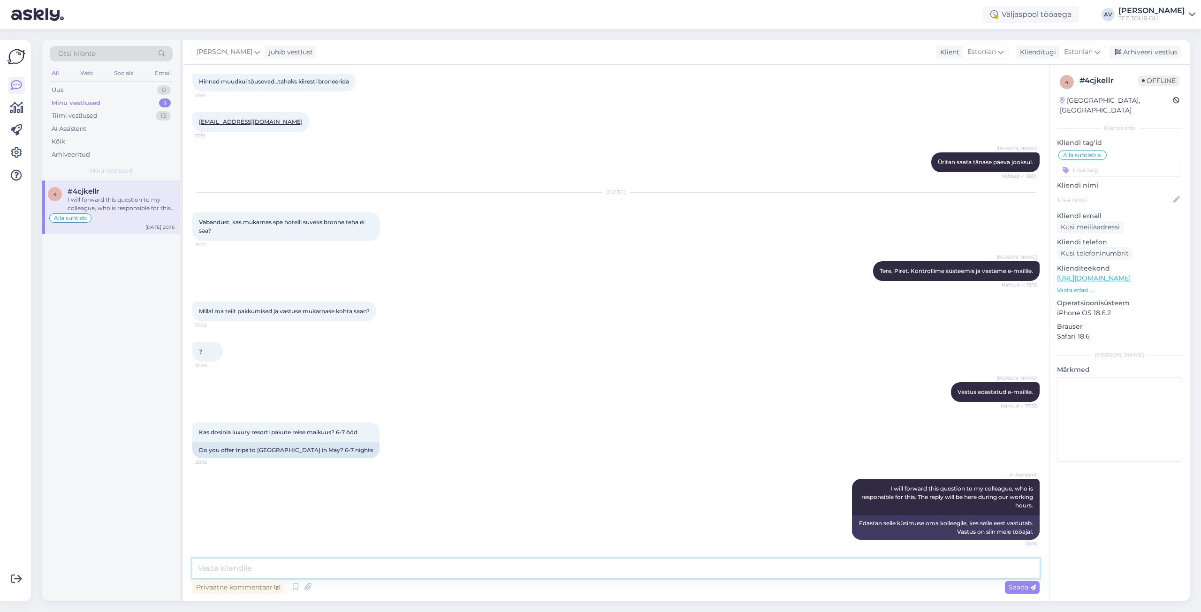
click at [462, 567] on textarea at bounding box center [616, 569] width 848 height 20
type textarea "Vastus edastatud e mailile."
click at [1030, 586] on span "Saada" at bounding box center [1022, 587] width 27 height 8
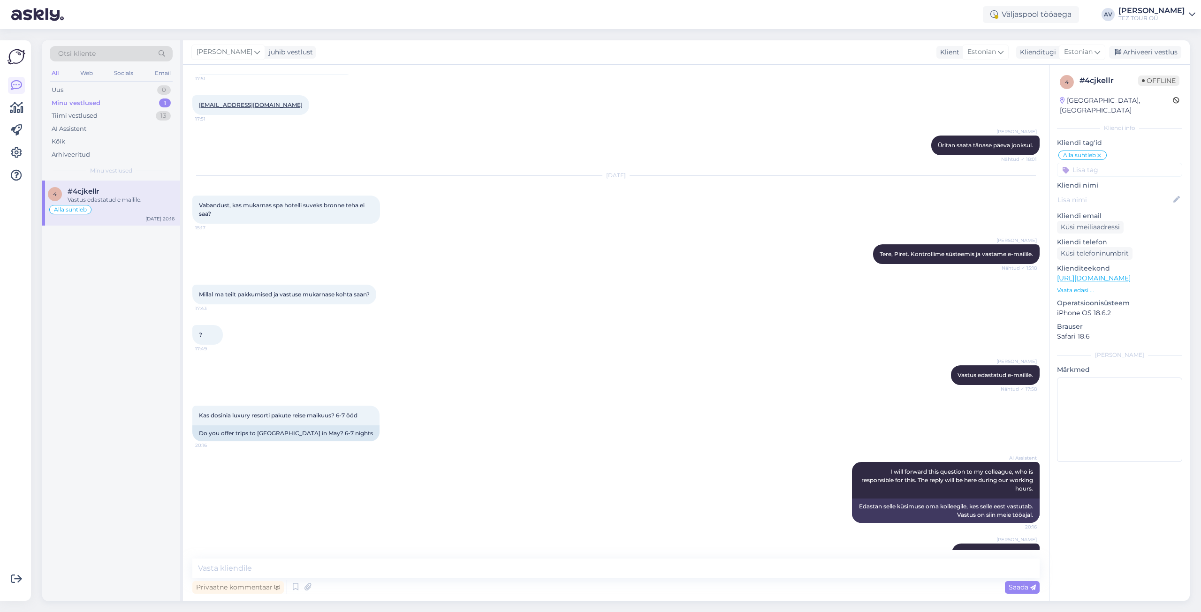
scroll to position [516, 0]
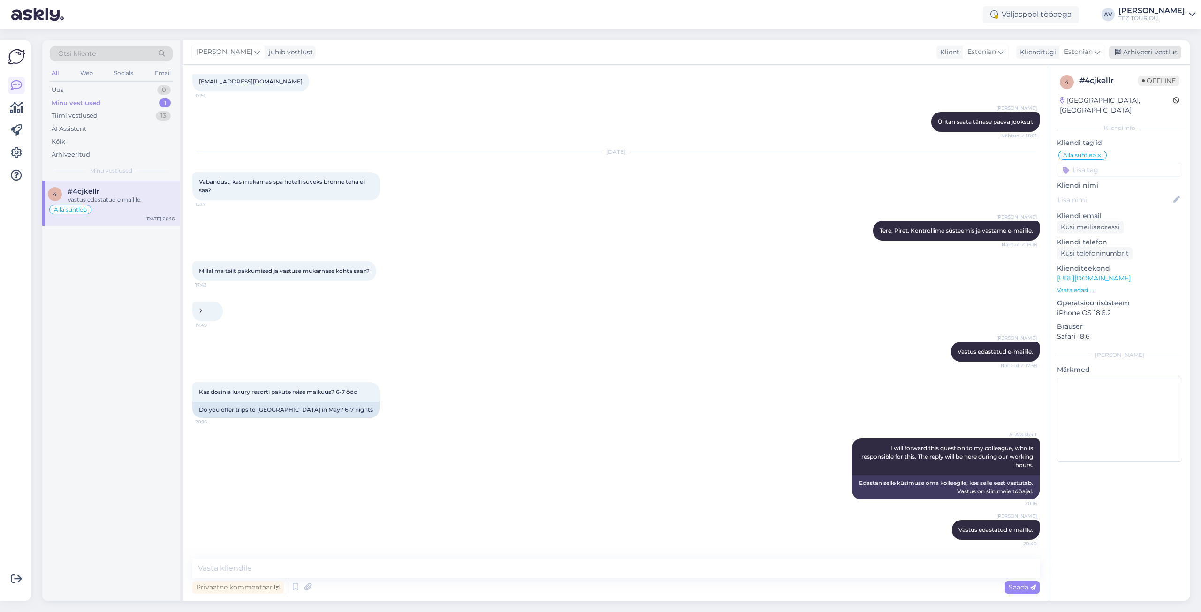
click at [1131, 49] on div "Arhiveeri vestlus" at bounding box center [1145, 52] width 72 height 13
